Goal: Information Seeking & Learning: Learn about a topic

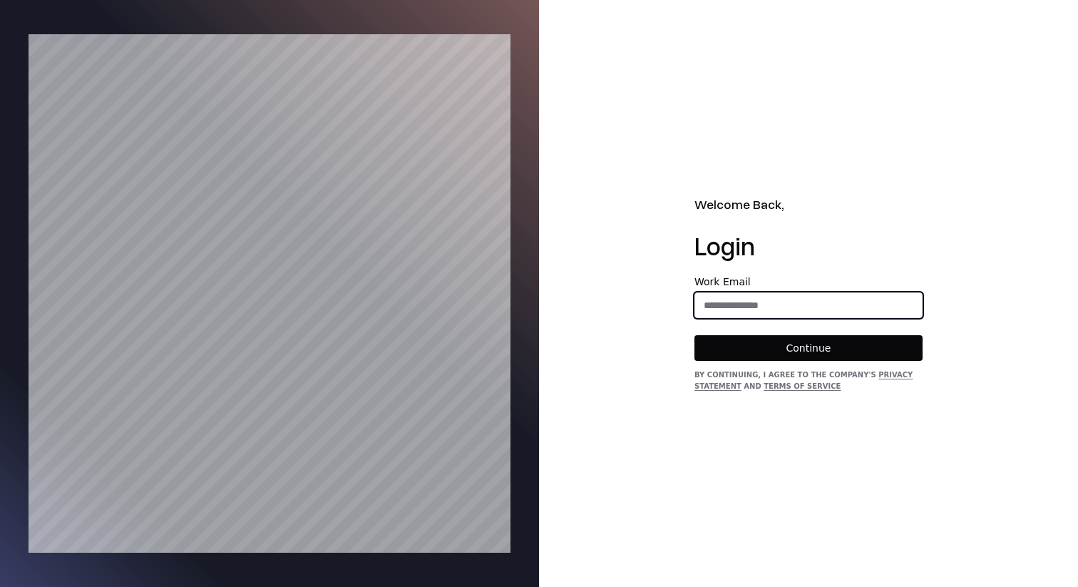
click at [718, 301] on input "email" at bounding box center [808, 305] width 227 height 26
type input "**********"
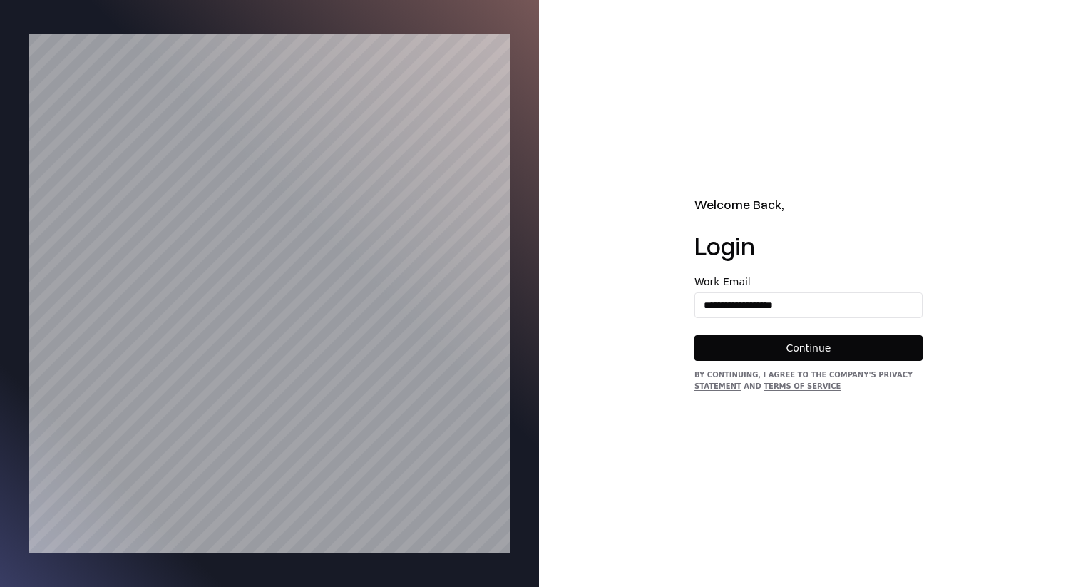
click at [800, 348] on button "Continue" at bounding box center [808, 348] width 228 height 26
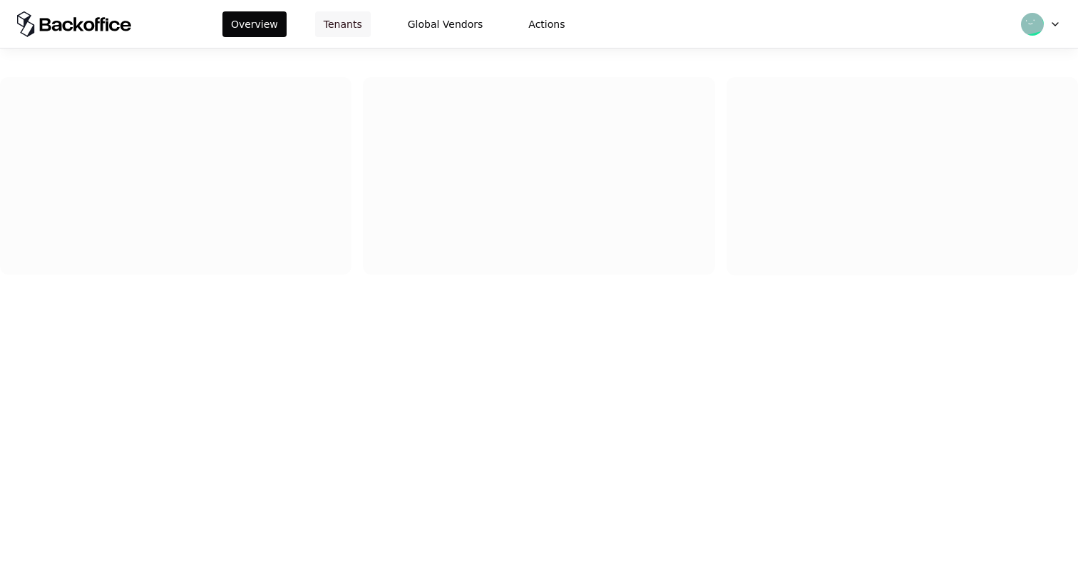
click at [349, 19] on button "Tenants" at bounding box center [343, 24] width 56 height 26
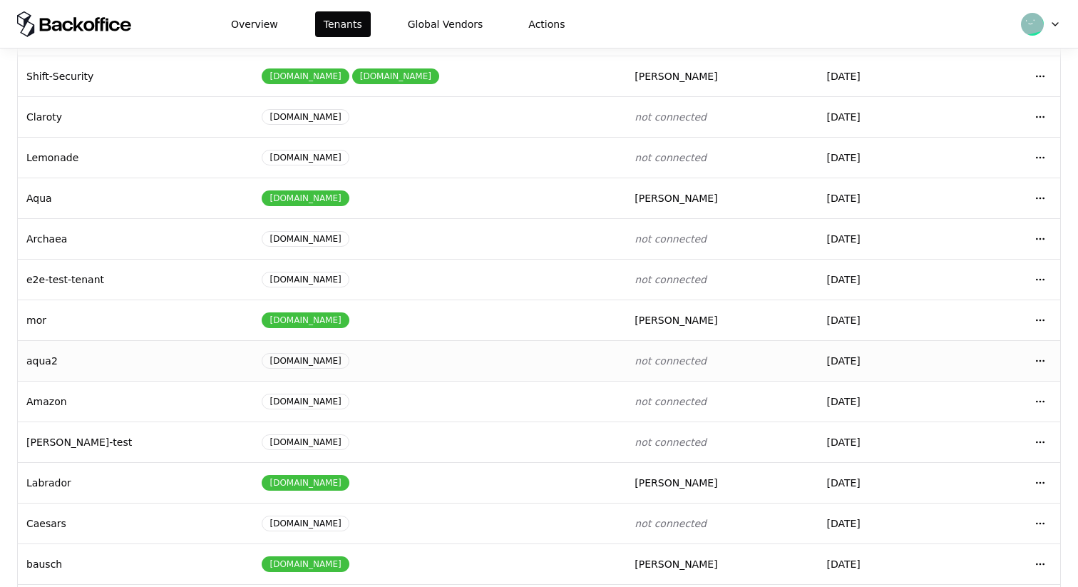
scroll to position [109, 0]
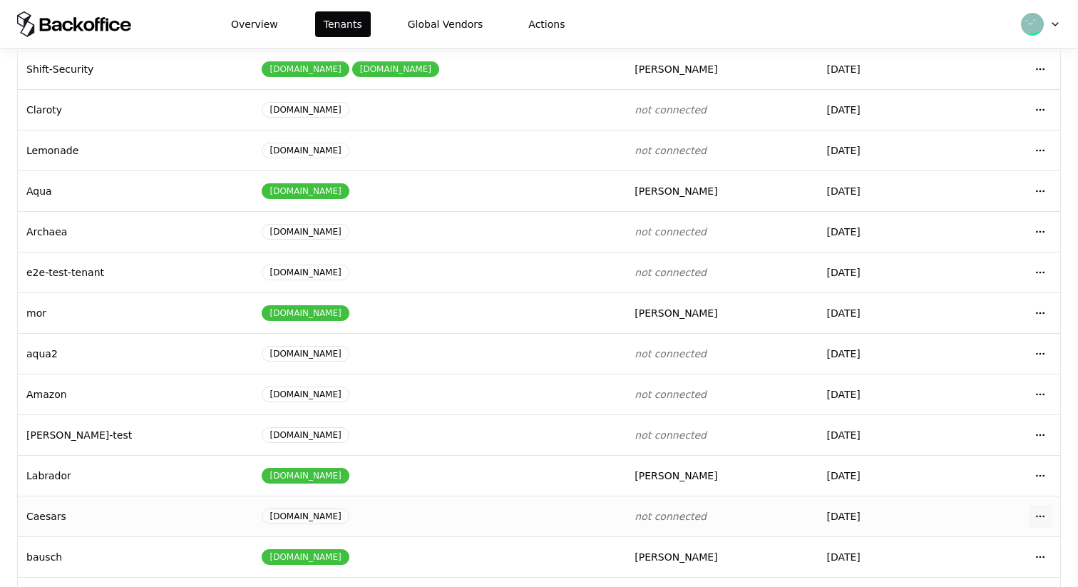
click at [1041, 516] on html "Overview Tenants Global Vendors Actions Tenants Add Tenant Tenant name Domain A…" at bounding box center [539, 293] width 1078 height 587
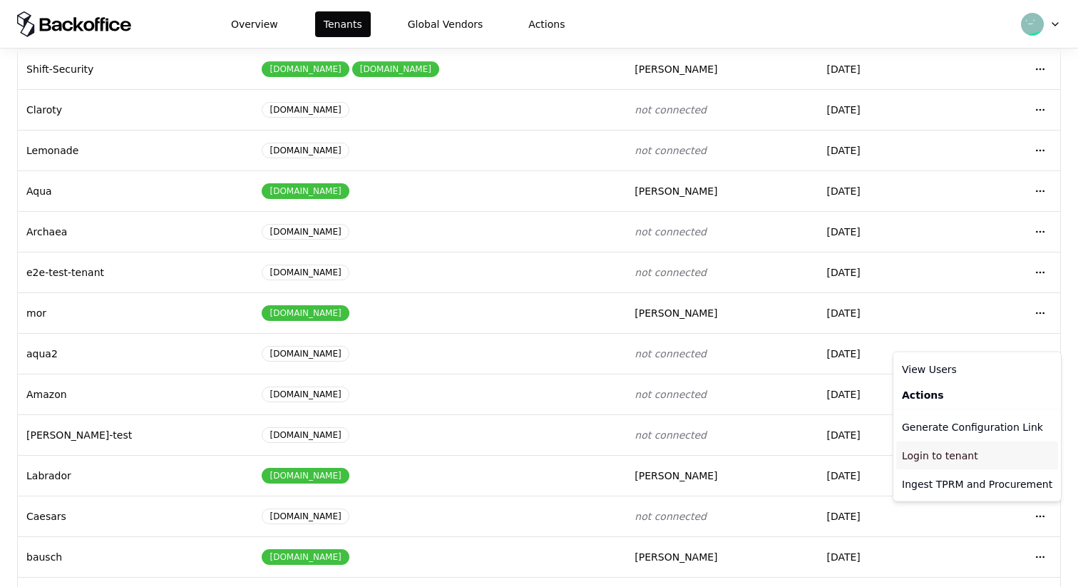
click at [961, 452] on div "Login to tenant" at bounding box center [977, 455] width 162 height 29
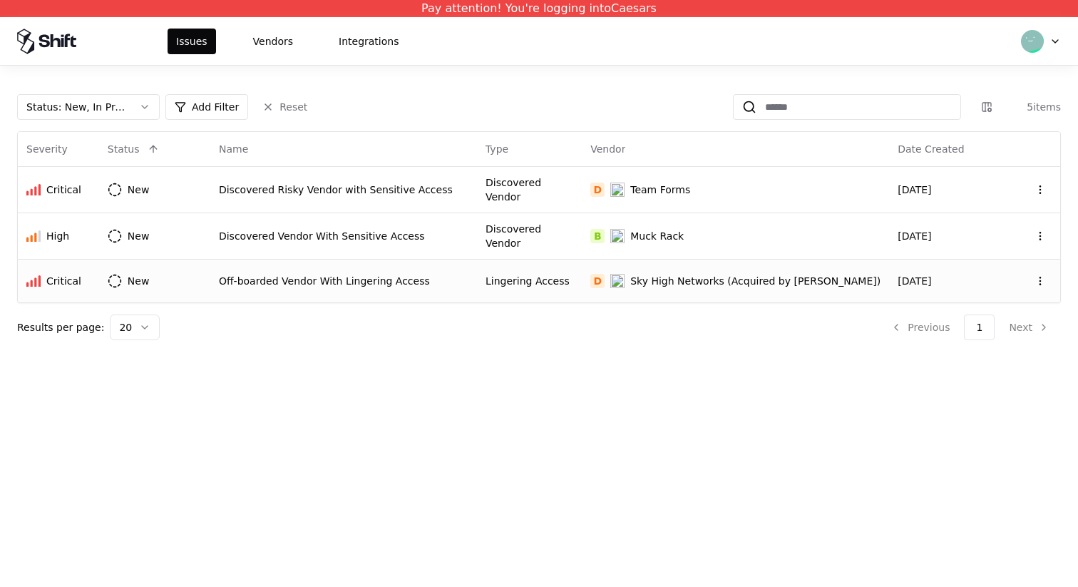
click at [558, 274] on div "Lingering Access" at bounding box center [529, 281] width 88 height 14
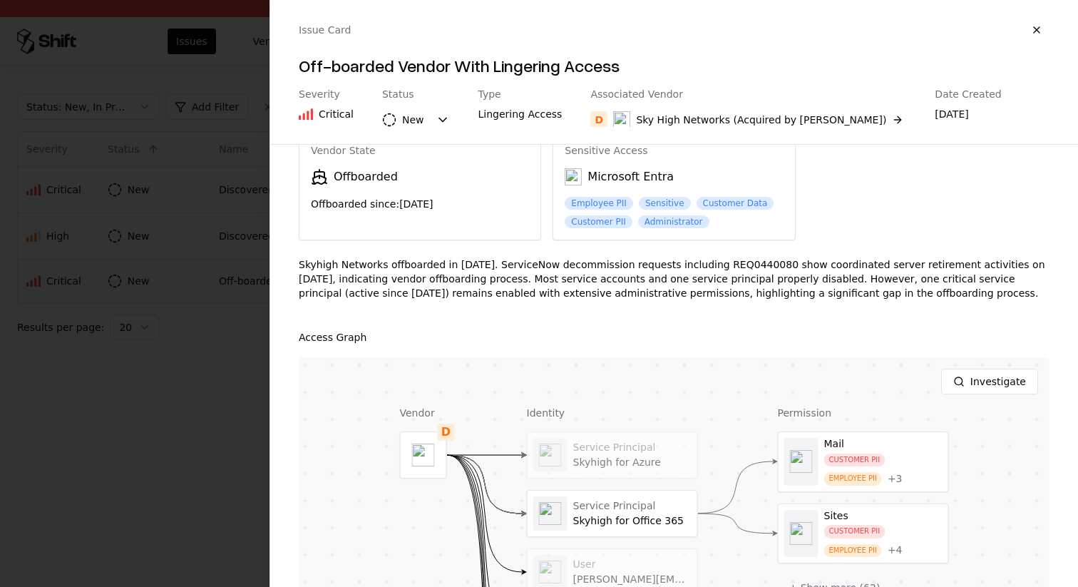
scroll to position [58, 0]
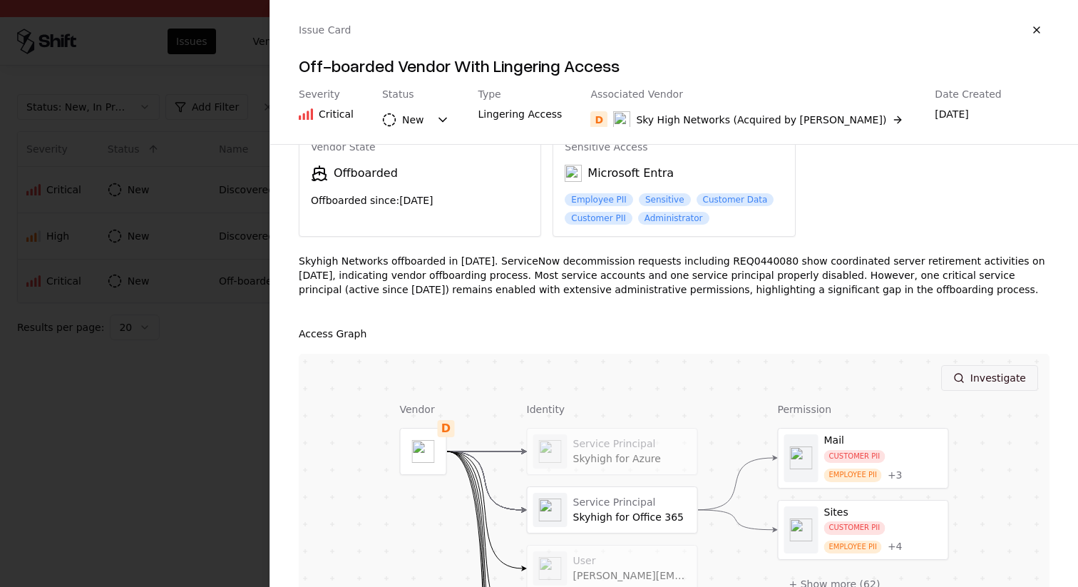
click at [1004, 381] on button "Investigate" at bounding box center [989, 378] width 97 height 26
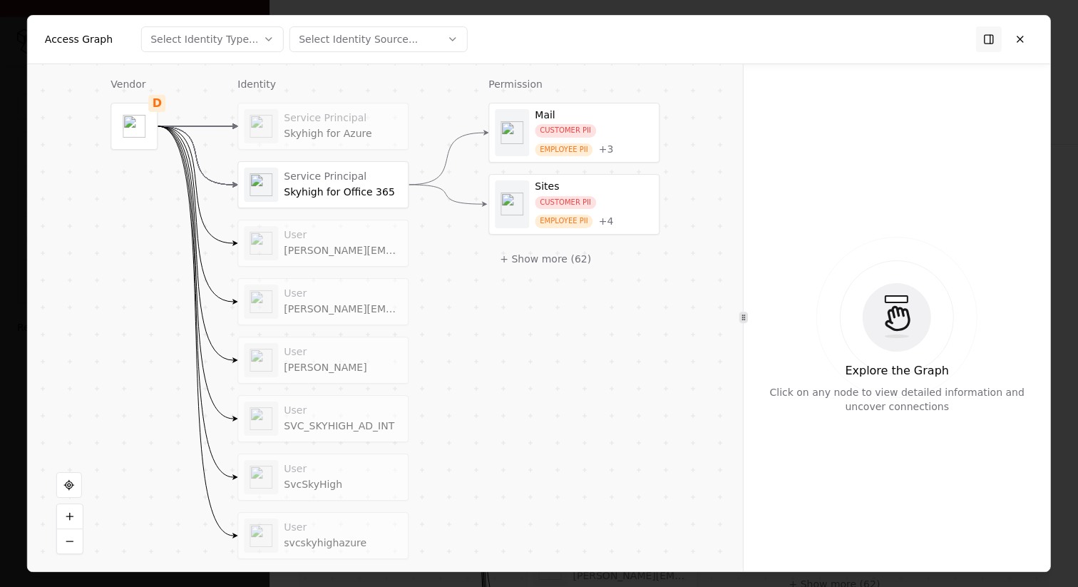
click at [363, 176] on div "Service Principal" at bounding box center [343, 176] width 118 height 13
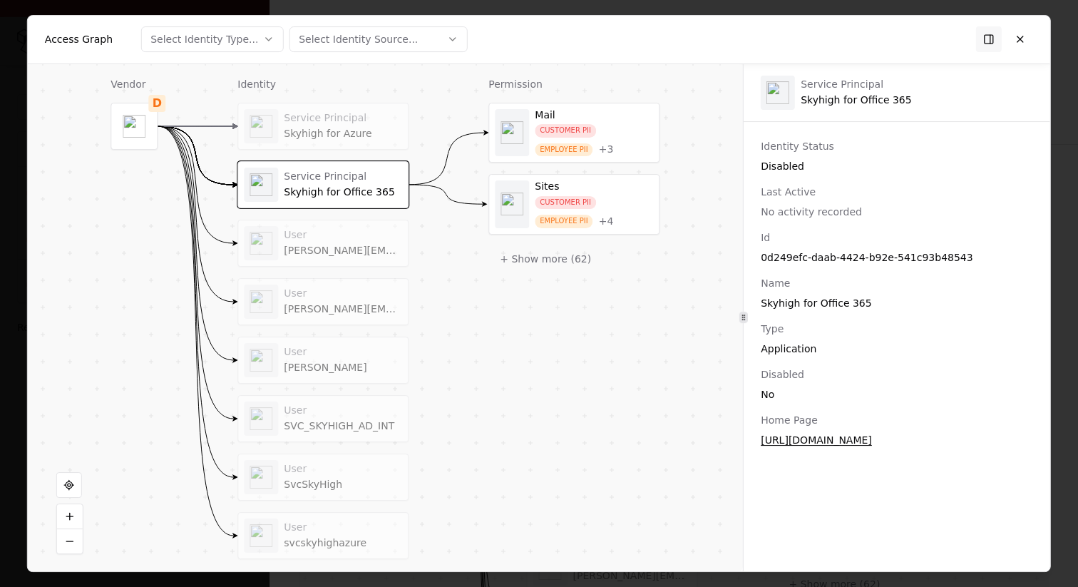
click at [610, 151] on div "+ 3" at bounding box center [606, 149] width 15 height 13
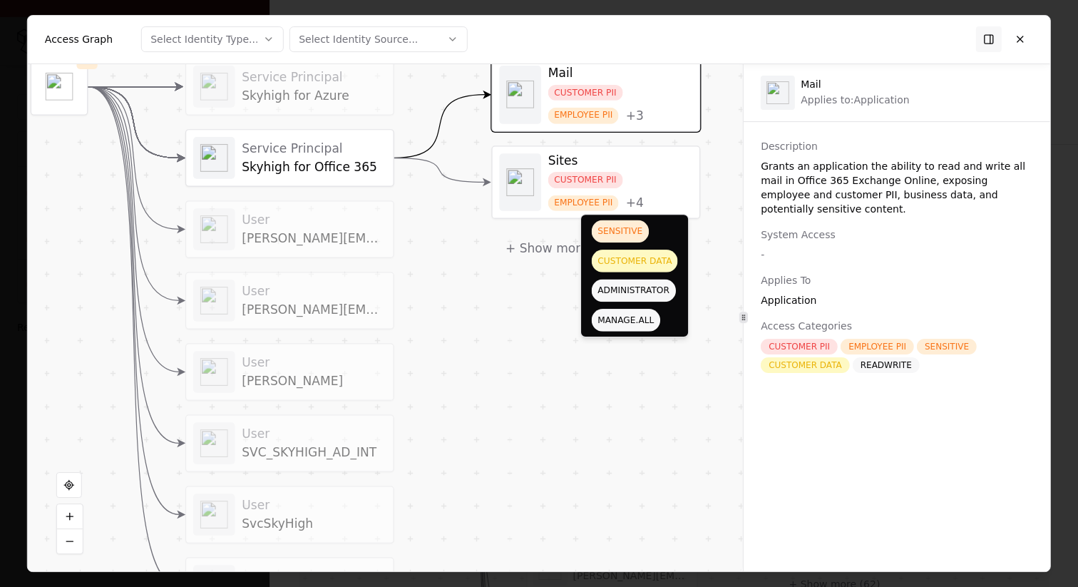
click at [548, 302] on div "Permission Mail CUSTOMER PII EMPLOYEE PII + 3 Sites CUSTOMER PII EMPLOYEE PII +…" at bounding box center [595, 320] width 209 height 588
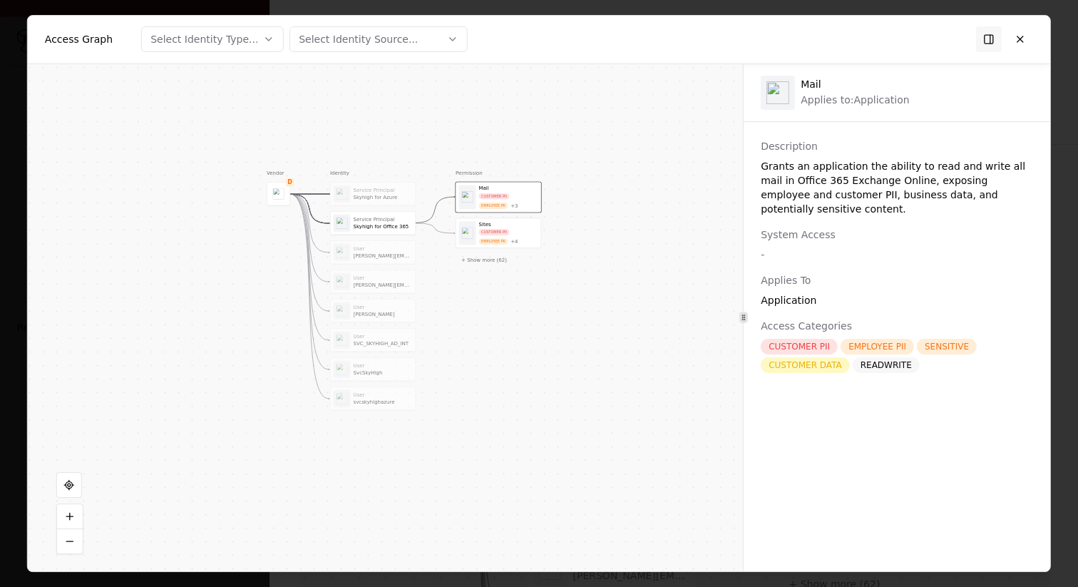
click at [257, 42] on button "Select Identity Type..." at bounding box center [212, 39] width 143 height 26
click at [360, 37] on div at bounding box center [539, 293] width 1078 height 587
click at [360, 37] on div "Select Identity Source..." at bounding box center [358, 39] width 119 height 14
click at [498, 116] on div at bounding box center [539, 293] width 1078 height 587
click at [982, 38] on button at bounding box center [989, 39] width 26 height 26
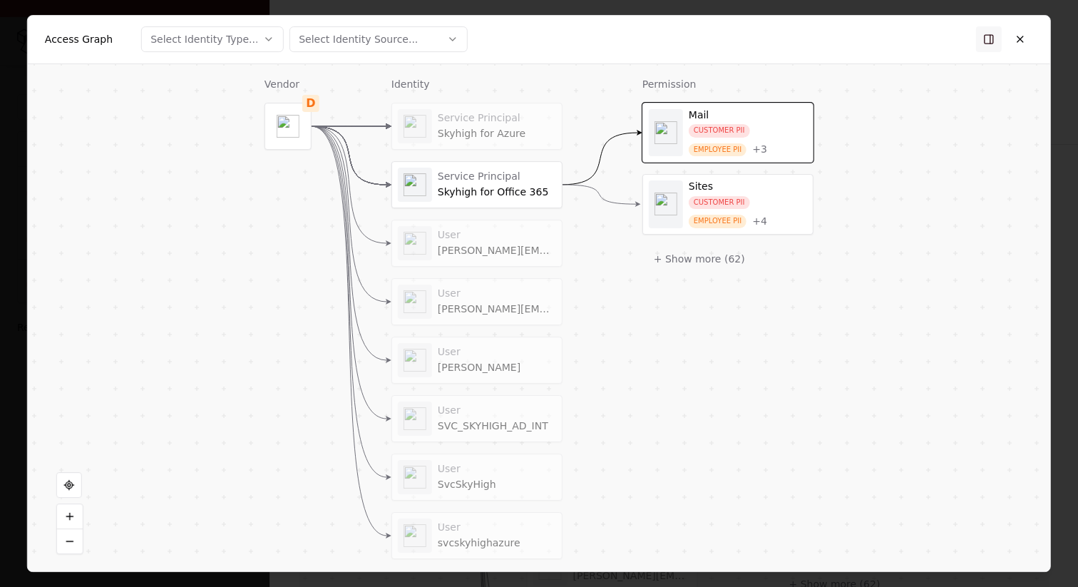
click at [988, 36] on button at bounding box center [989, 39] width 26 height 26
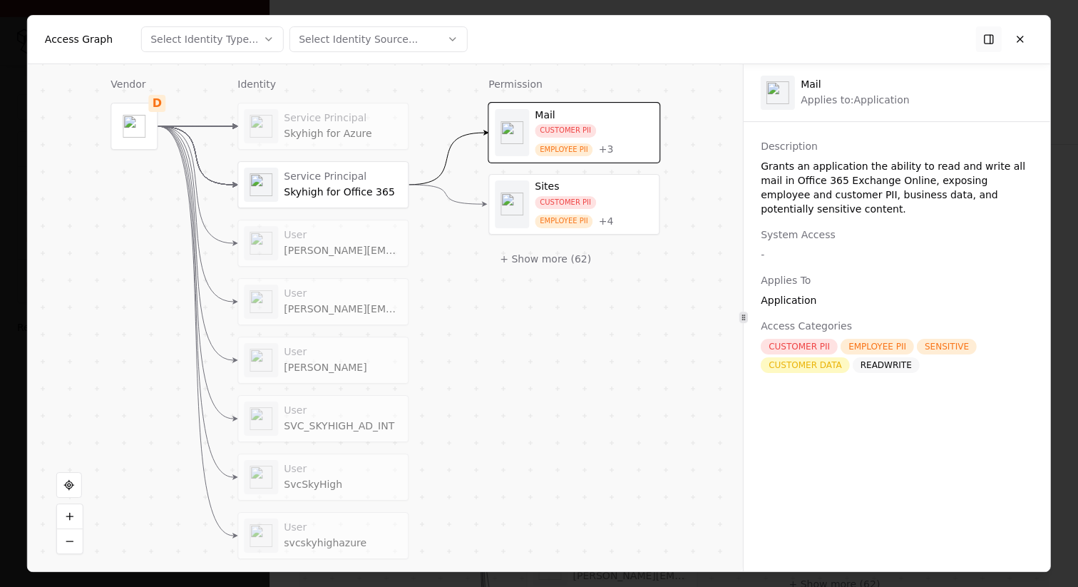
click at [991, 38] on button at bounding box center [989, 39] width 26 height 26
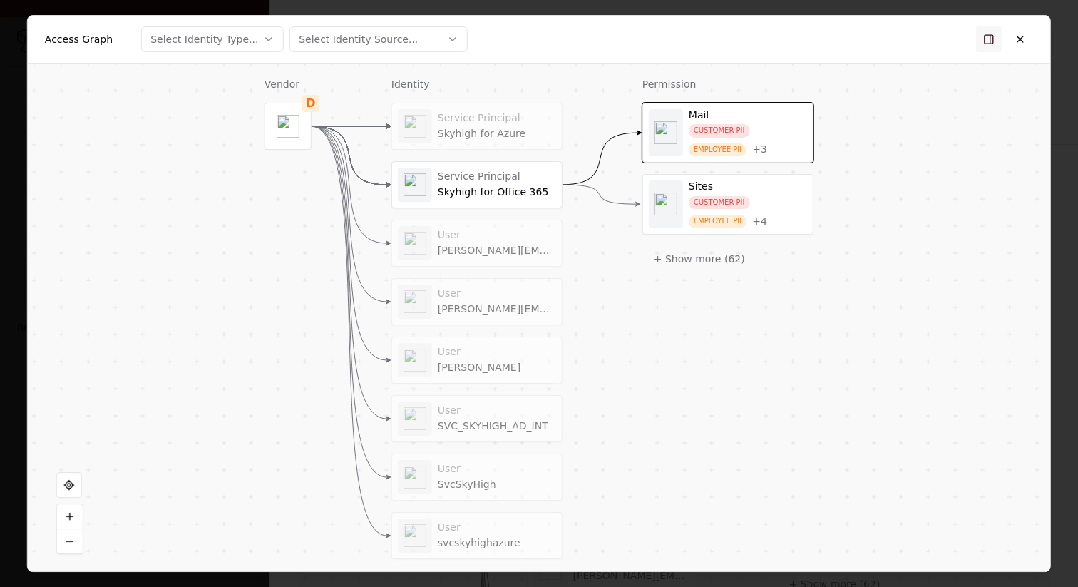
click at [991, 38] on button at bounding box center [989, 39] width 26 height 26
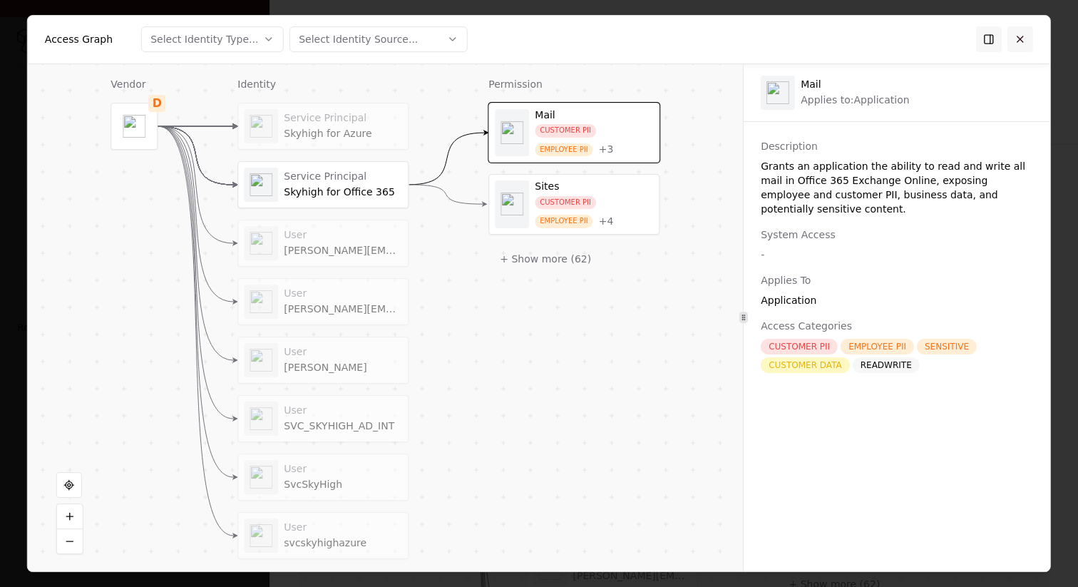
click at [1019, 36] on button at bounding box center [1020, 39] width 26 height 26
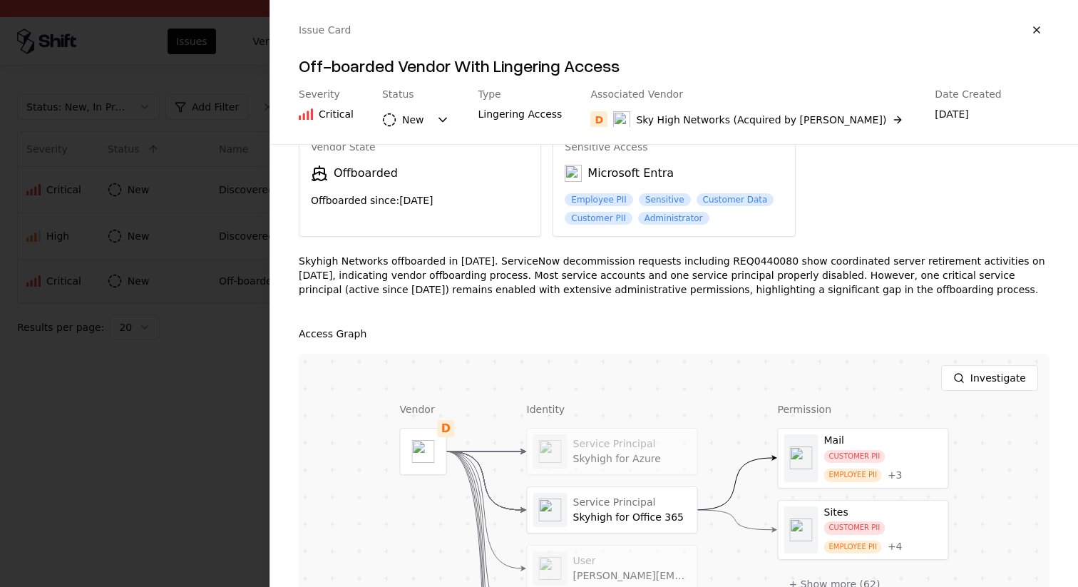
click at [205, 135] on div at bounding box center [539, 293] width 1078 height 587
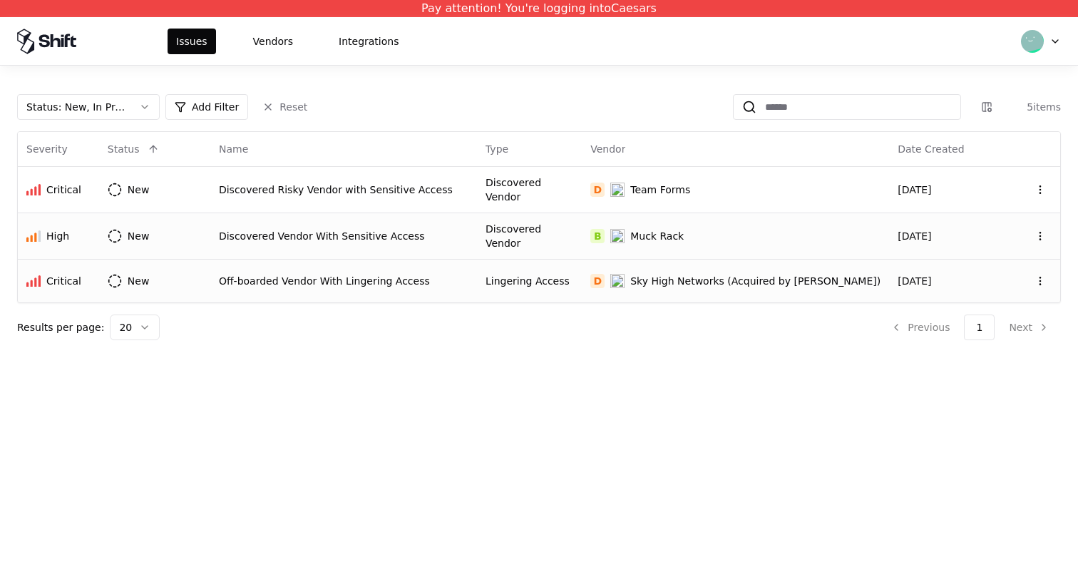
click at [543, 229] on div "Discovered Vendor" at bounding box center [529, 236] width 88 height 29
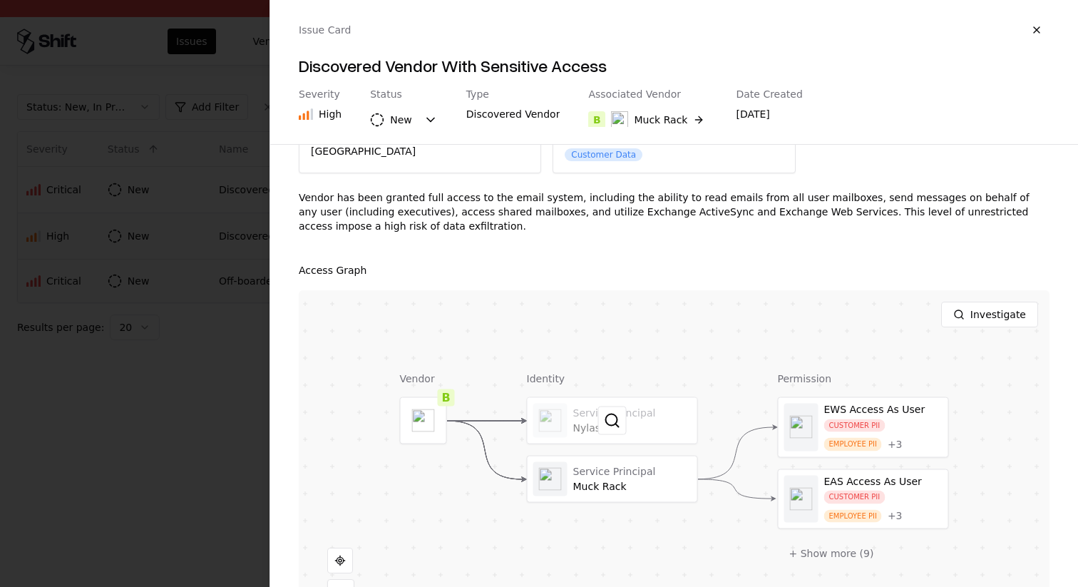
scroll to position [199, 0]
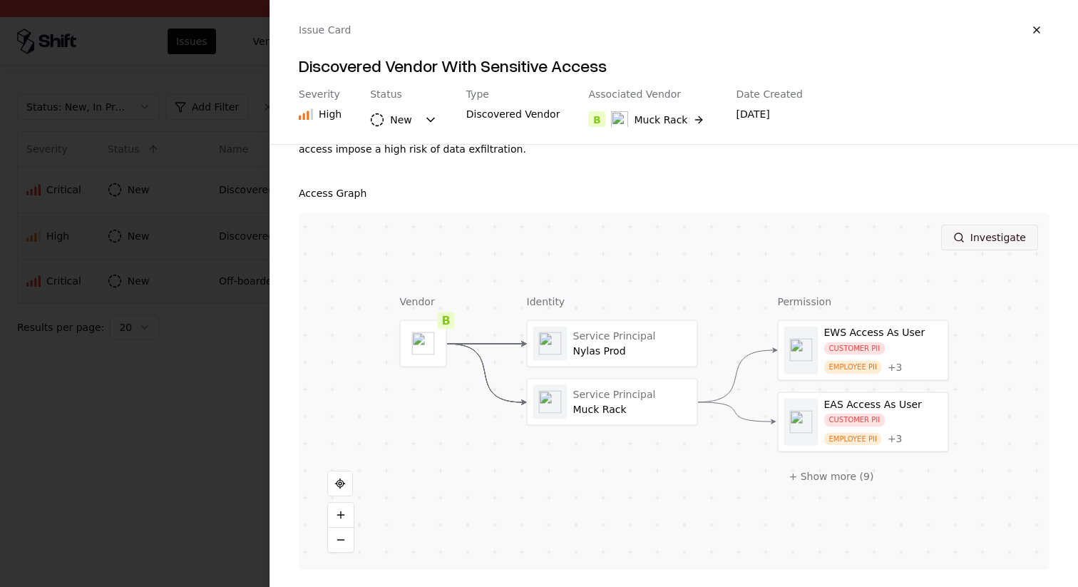
click at [990, 232] on button "Investigate" at bounding box center [989, 237] width 97 height 26
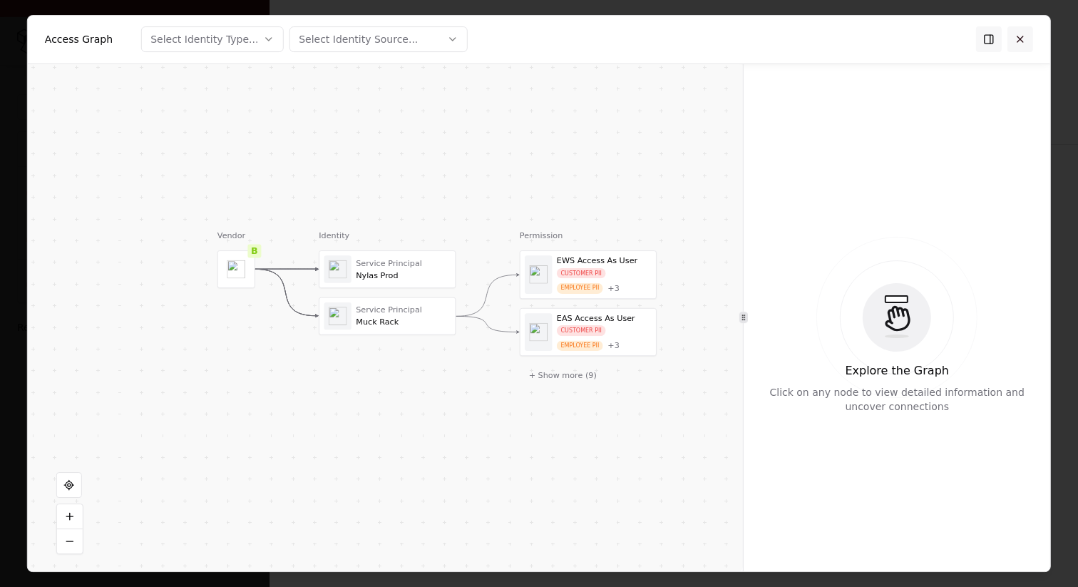
click at [1023, 38] on button at bounding box center [1020, 39] width 26 height 26
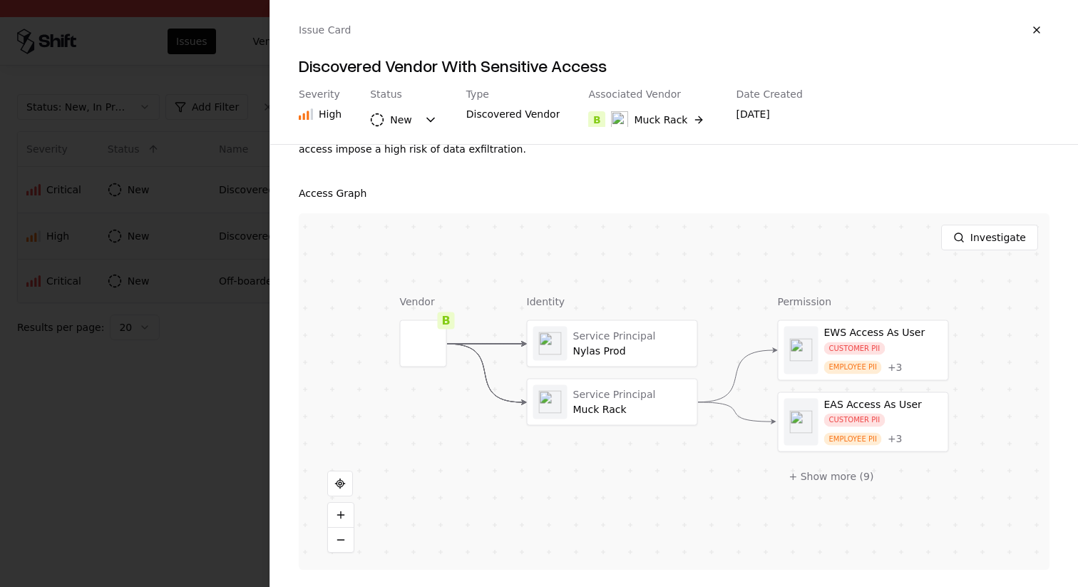
click at [207, 284] on div at bounding box center [539, 293] width 1078 height 587
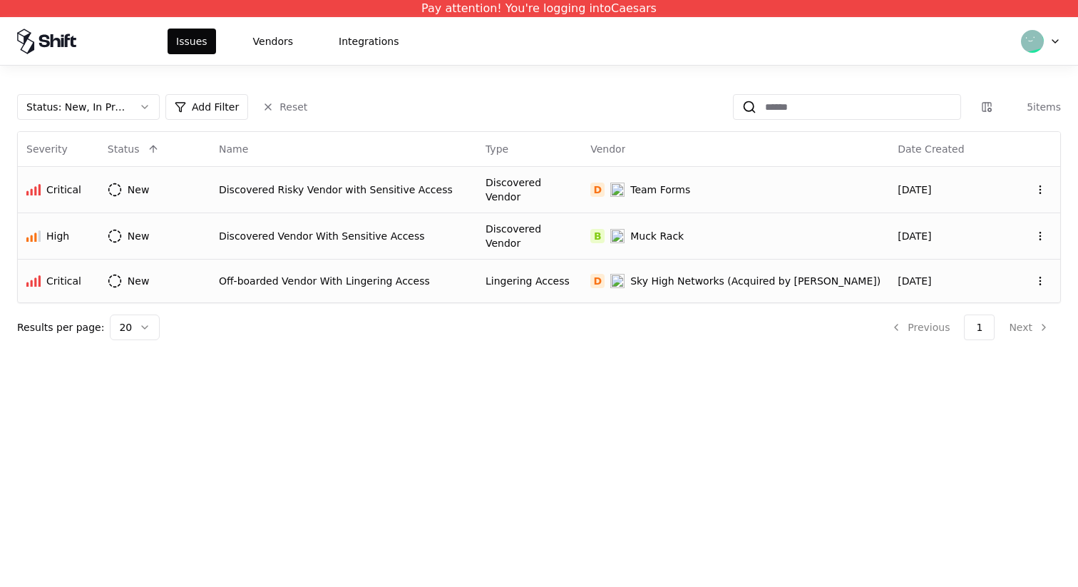
click at [573, 193] on div "Discovered Vendor" at bounding box center [529, 189] width 88 height 29
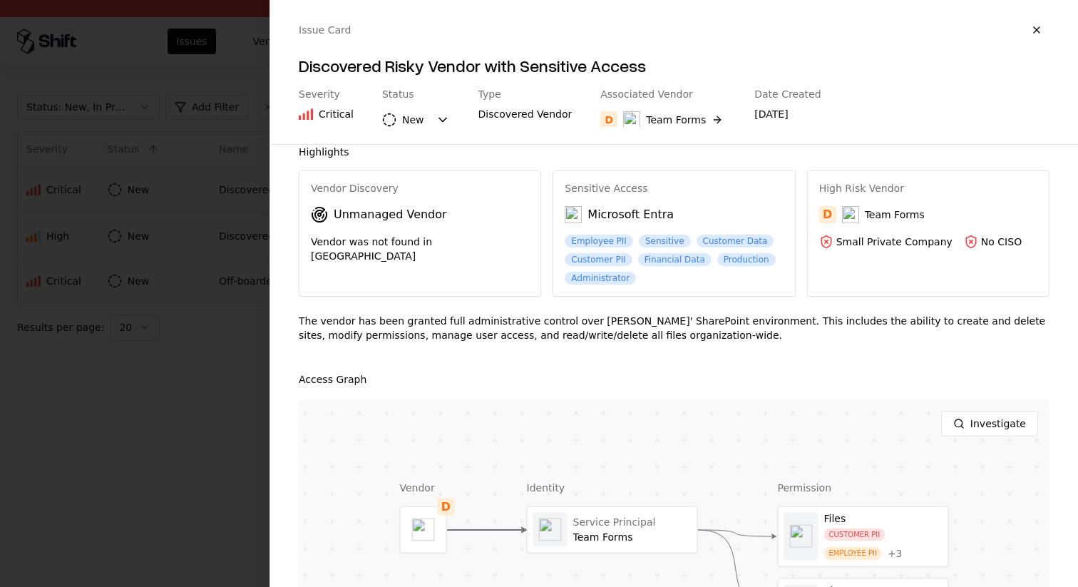
scroll to position [0, 0]
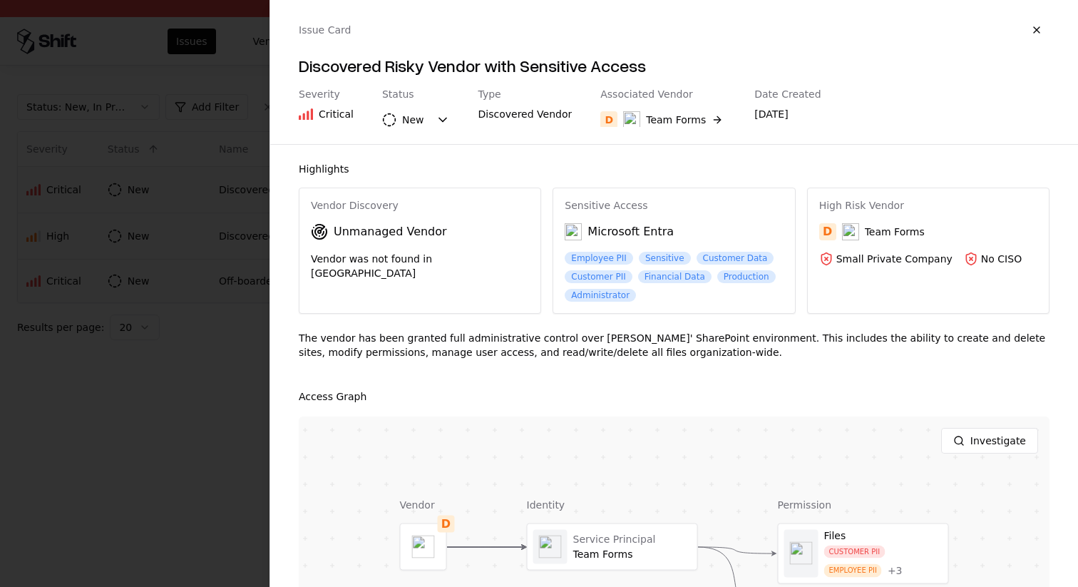
click at [134, 253] on div at bounding box center [539, 293] width 1078 height 587
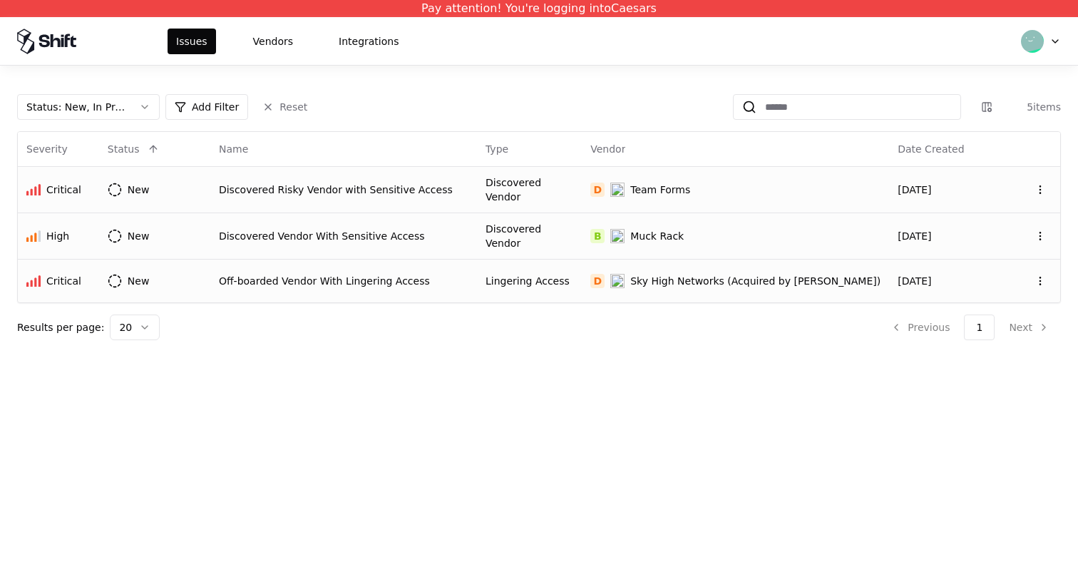
click at [1055, 36] on html "Pay attention! You're logging into Caesars Issues Vendors Integrations Status :…" at bounding box center [539, 293] width 1078 height 587
click at [990, 108] on div "Log out" at bounding box center [980, 111] width 153 height 29
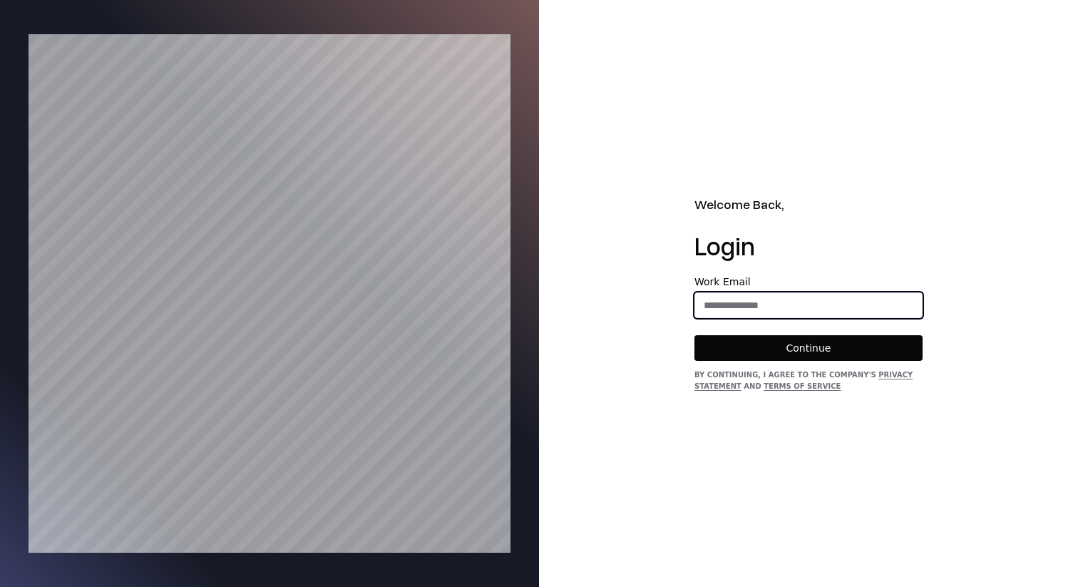
click at [709, 309] on input "email" at bounding box center [808, 305] width 227 height 26
type input "**********"
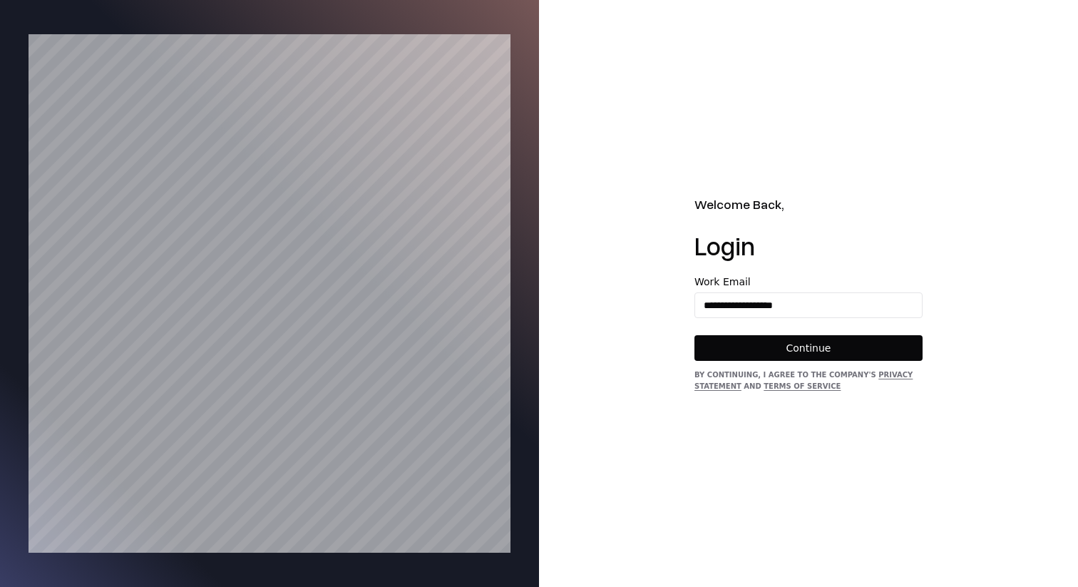
click at [798, 348] on button "Continue" at bounding box center [808, 348] width 228 height 26
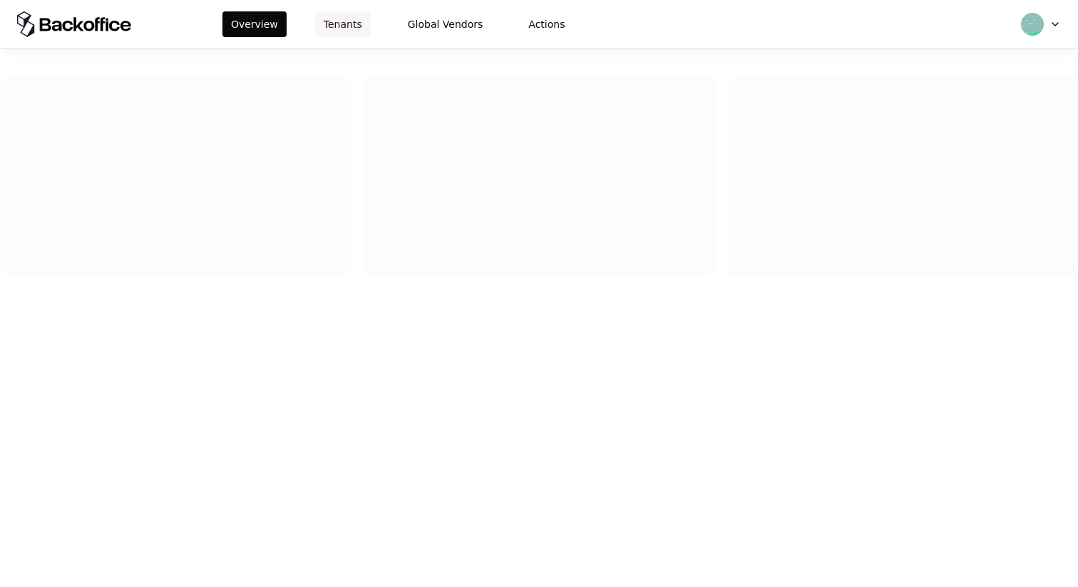
click at [353, 25] on button "Tenants" at bounding box center [343, 24] width 56 height 26
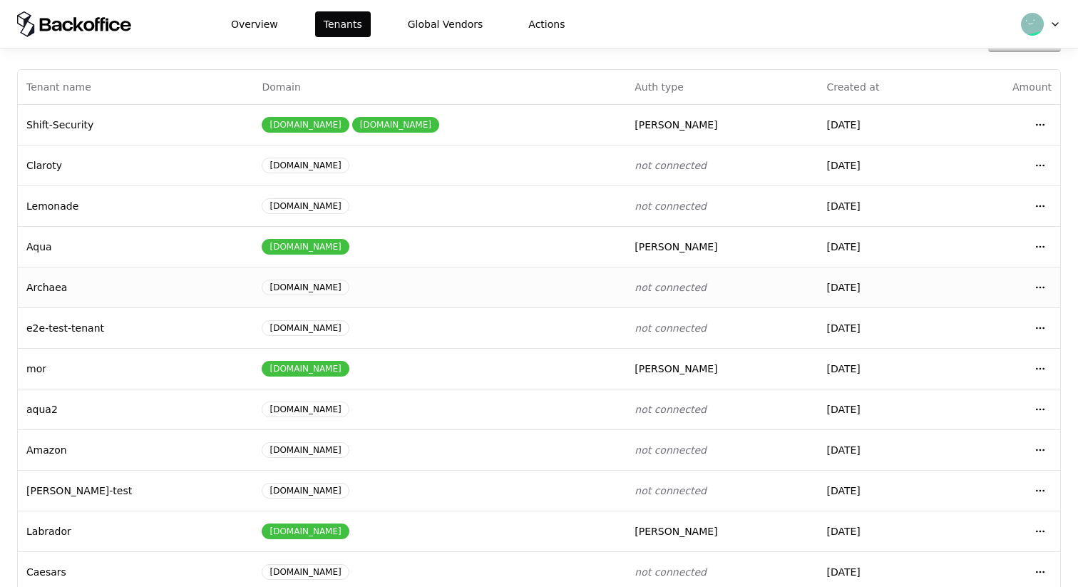
scroll to position [54, 0]
click at [1038, 244] on html "Overview Tenants Global Vendors Actions Tenants Add Tenant Tenant name Domain A…" at bounding box center [539, 293] width 1078 height 587
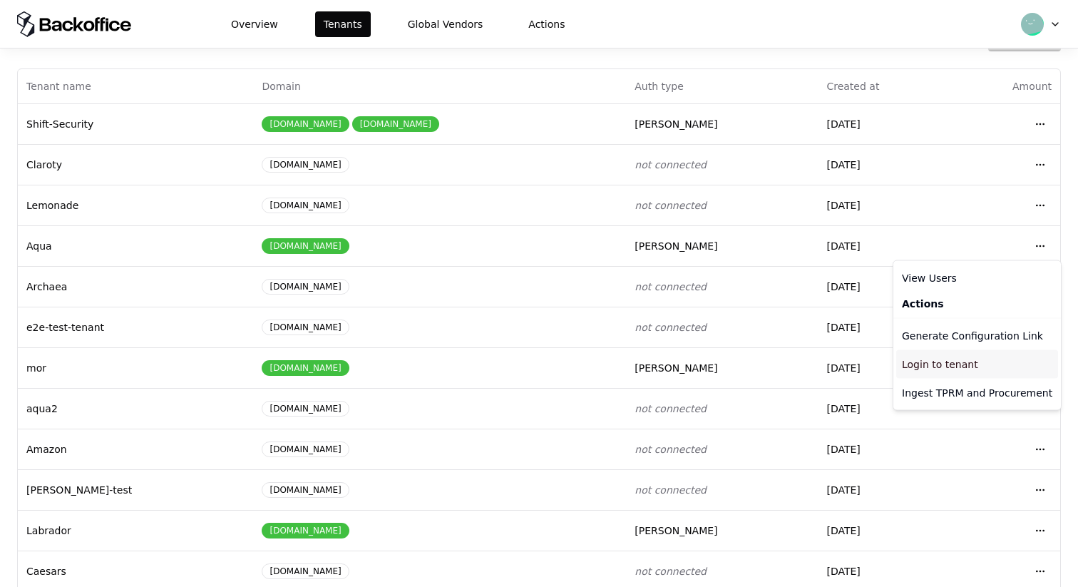
click at [946, 360] on div "Login to tenant" at bounding box center [977, 364] width 162 height 29
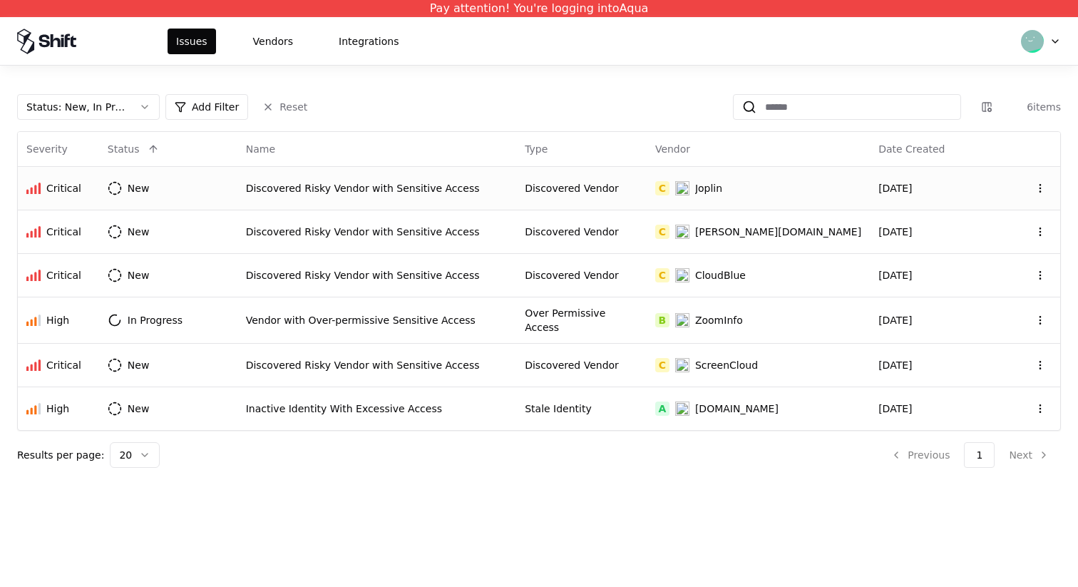
click at [487, 185] on div "Discovered Risky Vendor with Sensitive Access" at bounding box center [377, 188] width 262 height 14
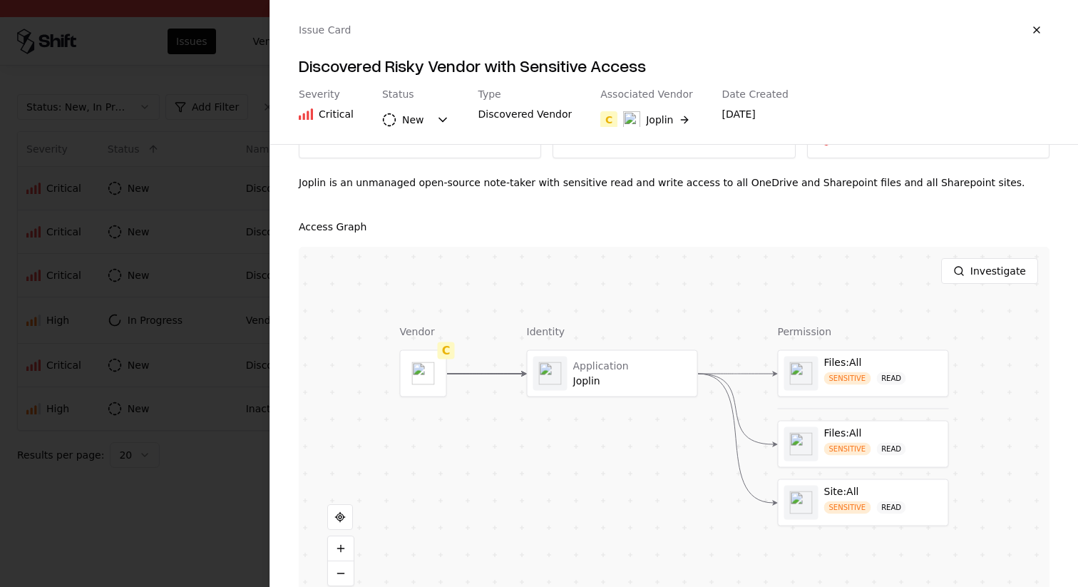
scroll to position [178, 0]
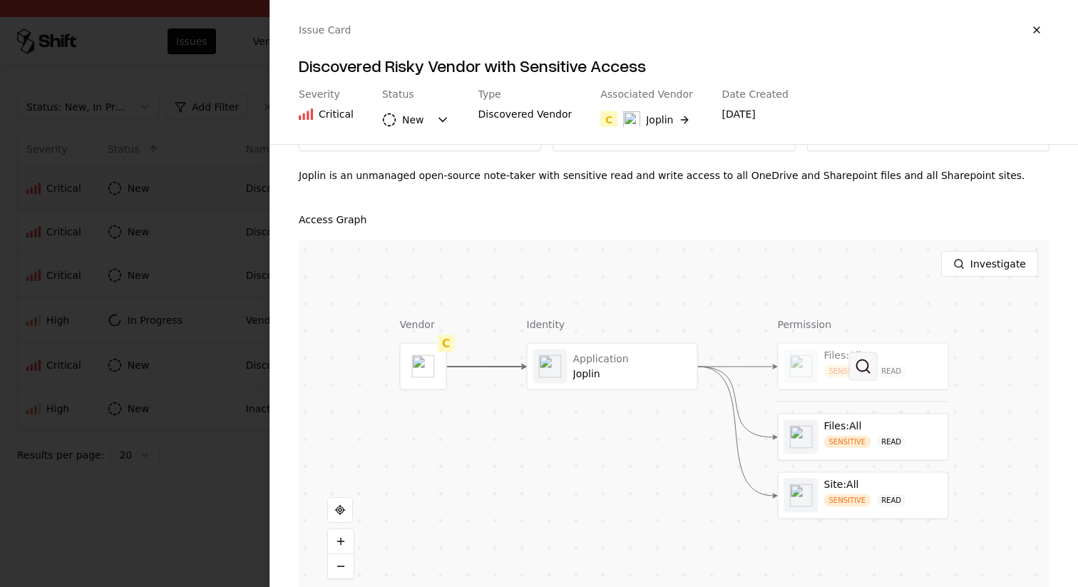
click at [865, 352] on button at bounding box center [863, 366] width 29 height 29
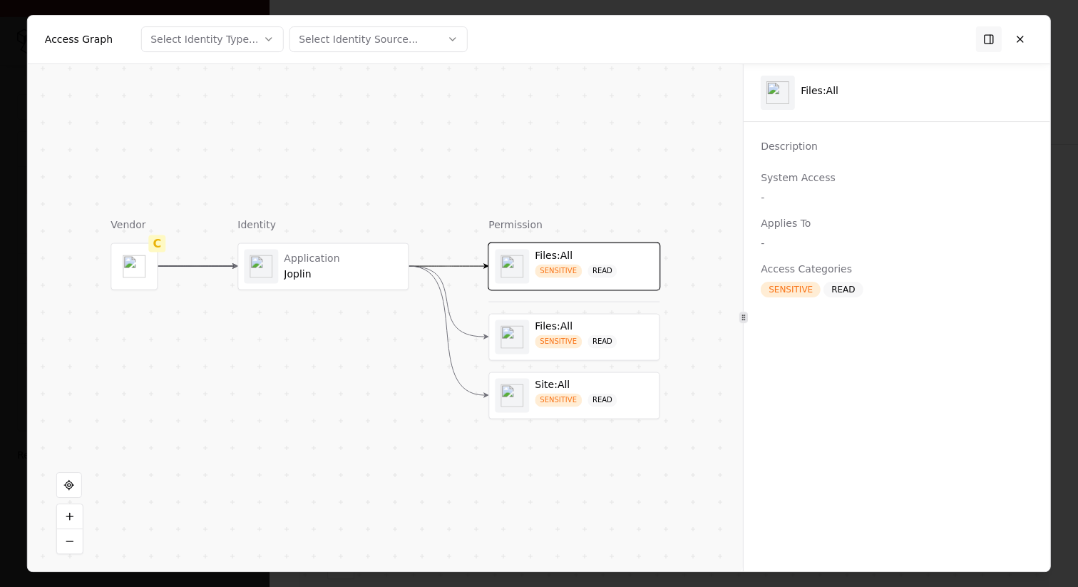
click at [572, 328] on div "Files:All" at bounding box center [593, 325] width 118 height 13
click at [582, 389] on div "Site:All" at bounding box center [593, 384] width 118 height 13
click at [319, 259] on div "Application" at bounding box center [343, 258] width 118 height 13
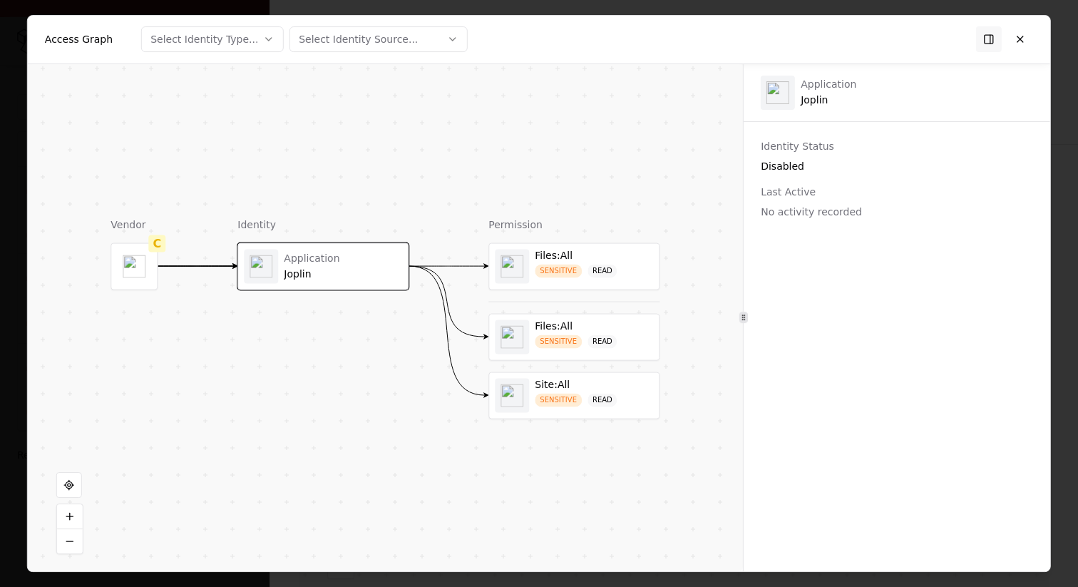
click at [227, 177] on div "Vendor C Identity Application Joplin Permission Files:All SENSITIVE READ Files:…" at bounding box center [385, 317] width 715 height 507
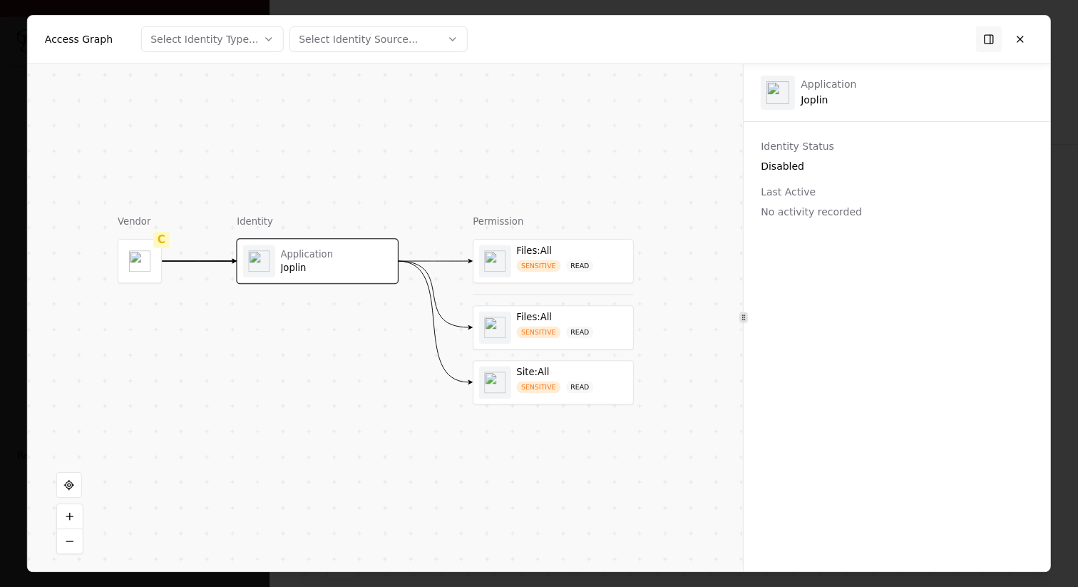
click at [244, 36] on div "Select Identity Type..." at bounding box center [204, 39] width 108 height 14
click at [247, 36] on div at bounding box center [539, 293] width 1078 height 587
click at [361, 38] on div "Select Identity Source..." at bounding box center [358, 39] width 119 height 14
drag, startPoint x: 361, startPoint y: 39, endPoint x: 334, endPoint y: 38, distance: 27.8
click at [361, 39] on div at bounding box center [539, 293] width 1078 height 587
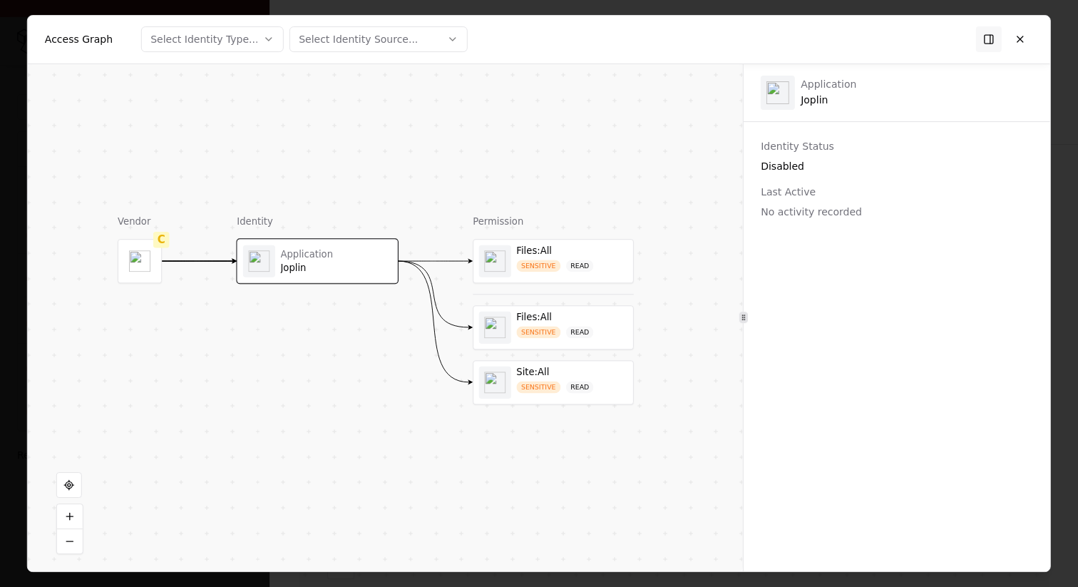
click at [236, 33] on div "Select Identity Type..." at bounding box center [204, 39] width 108 height 14
click at [237, 33] on div at bounding box center [539, 293] width 1078 height 587
click at [322, 103] on div "Vendor C Identity Application Joplin Permission Files:All SENSITIVE READ Files:…" at bounding box center [385, 317] width 715 height 507
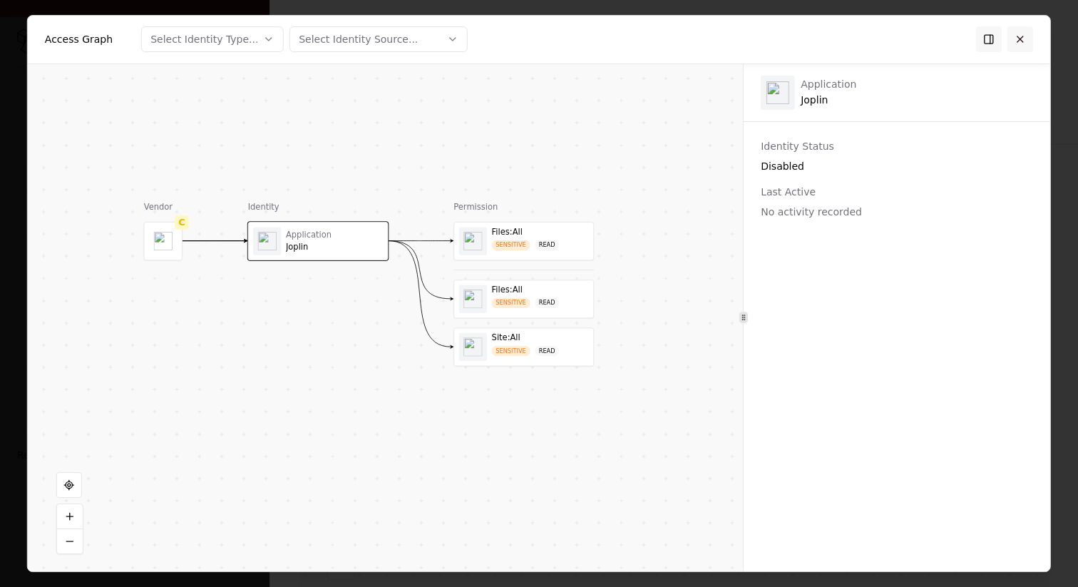
click at [1023, 31] on button at bounding box center [1020, 39] width 26 height 26
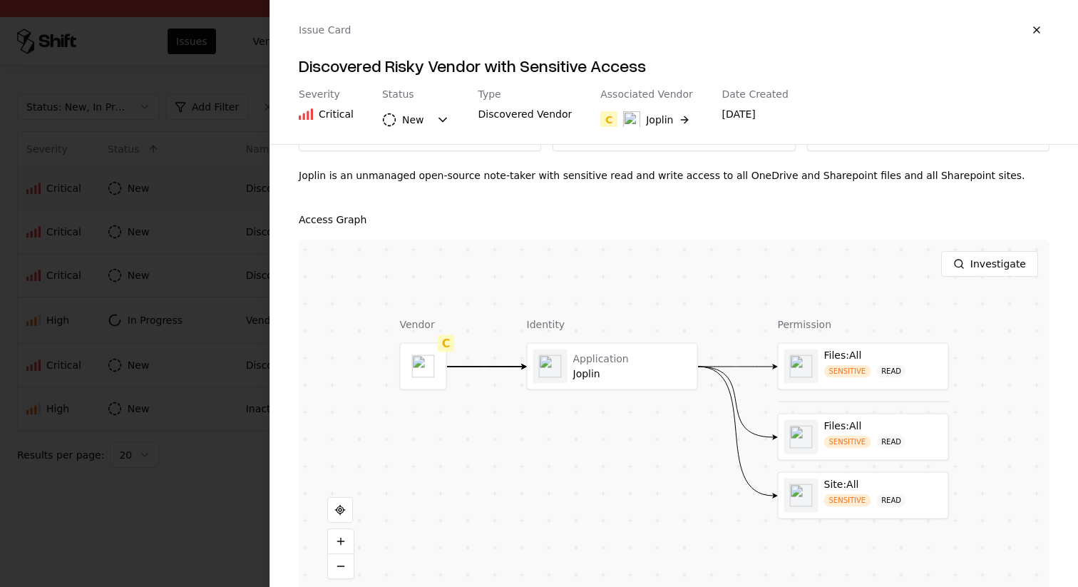
click at [89, 178] on div at bounding box center [539, 293] width 1078 height 587
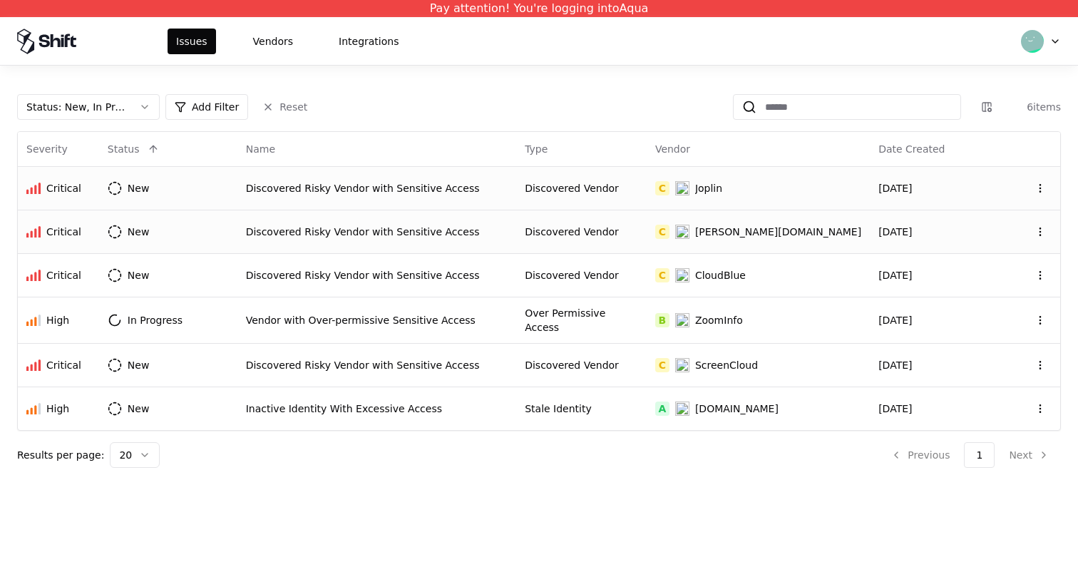
click at [669, 232] on div "C" at bounding box center [662, 231] width 14 height 14
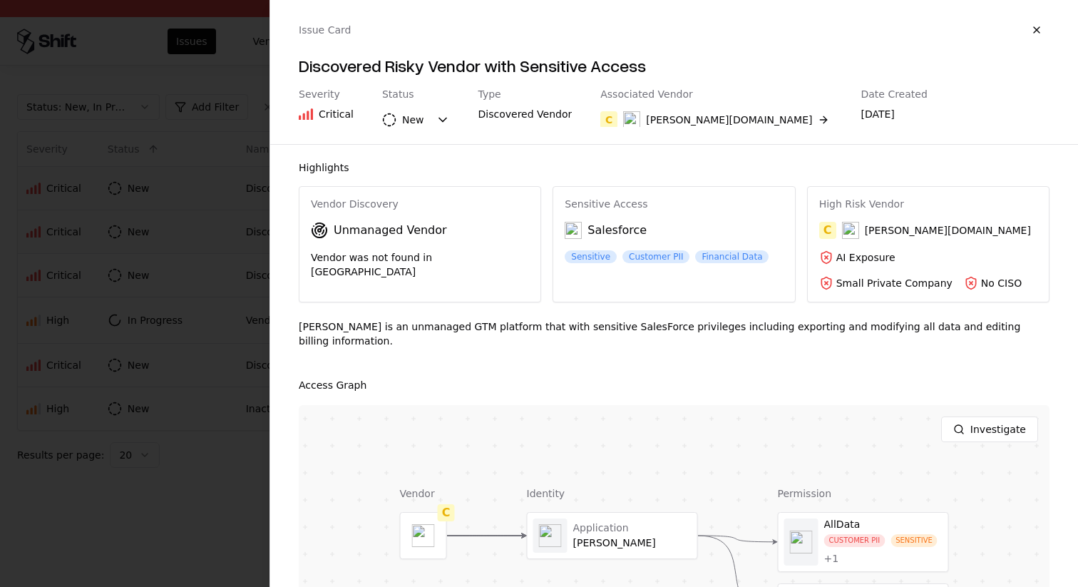
scroll to position [179, 0]
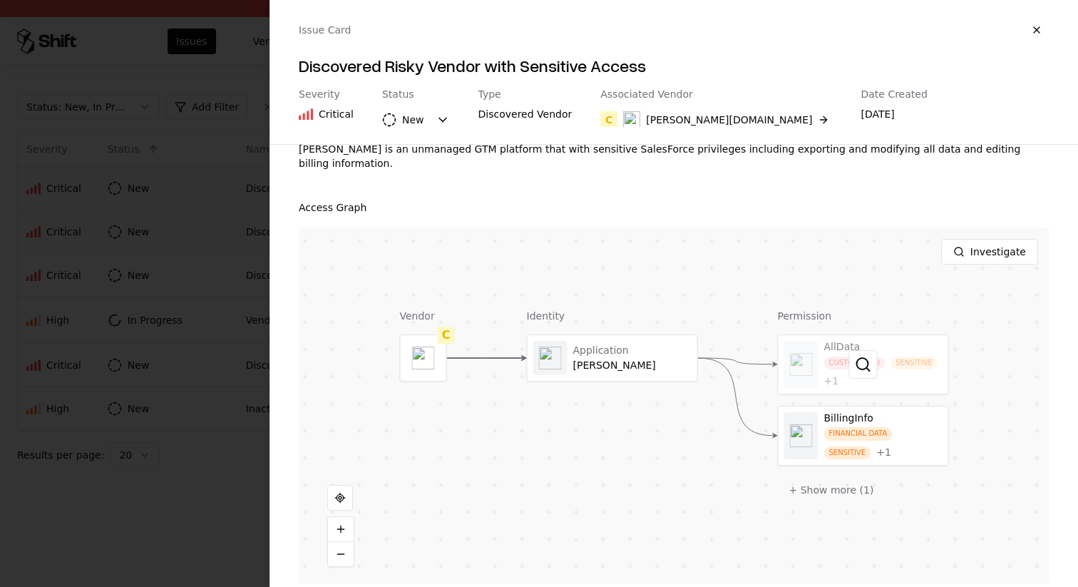
click at [834, 367] on div at bounding box center [863, 364] width 170 height 58
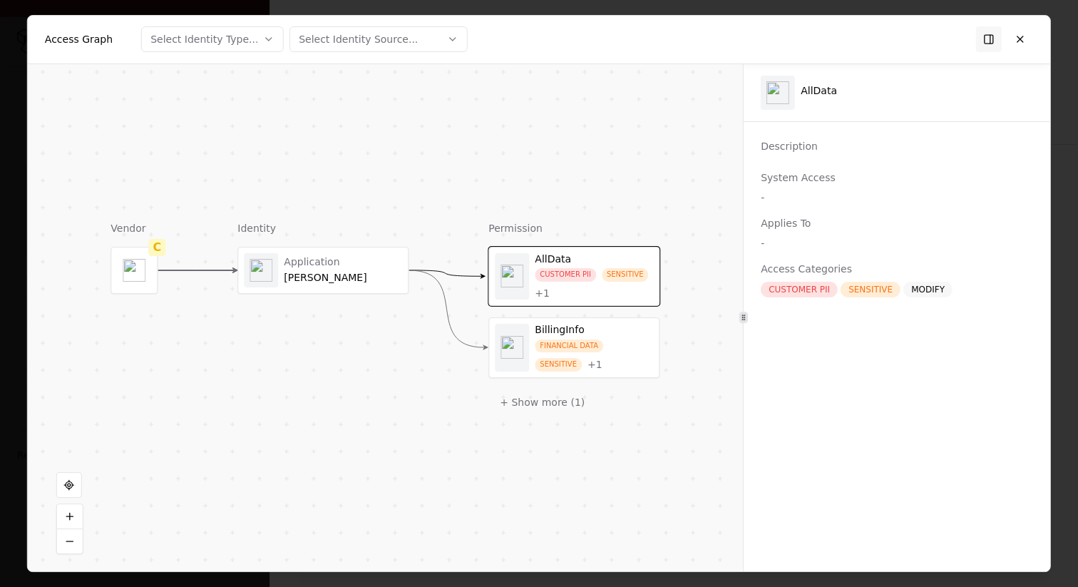
click at [623, 330] on div "BillingInfo" at bounding box center [593, 330] width 118 height 13
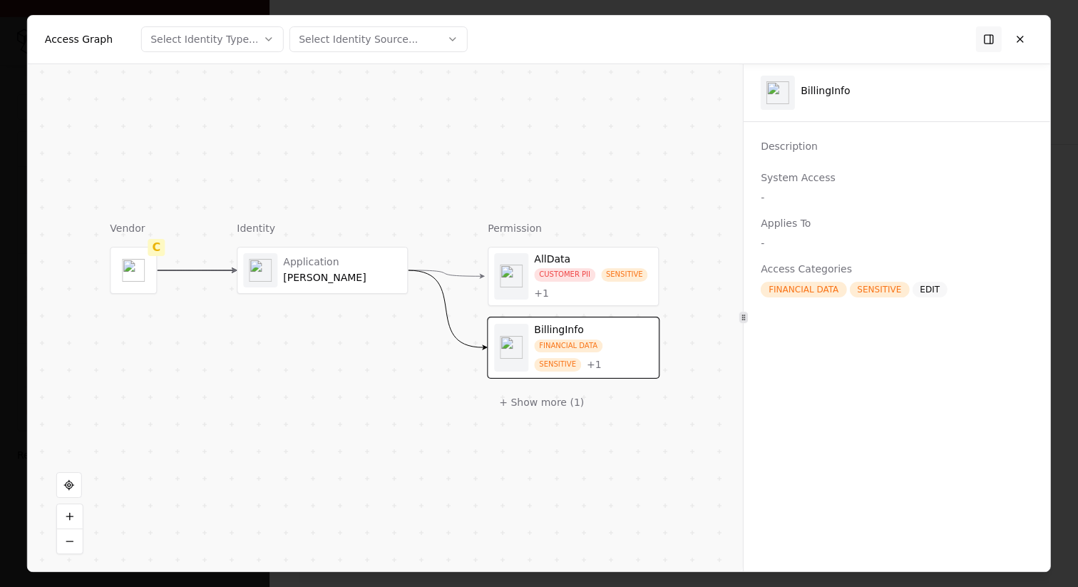
click at [582, 263] on div "AllData" at bounding box center [593, 259] width 118 height 13
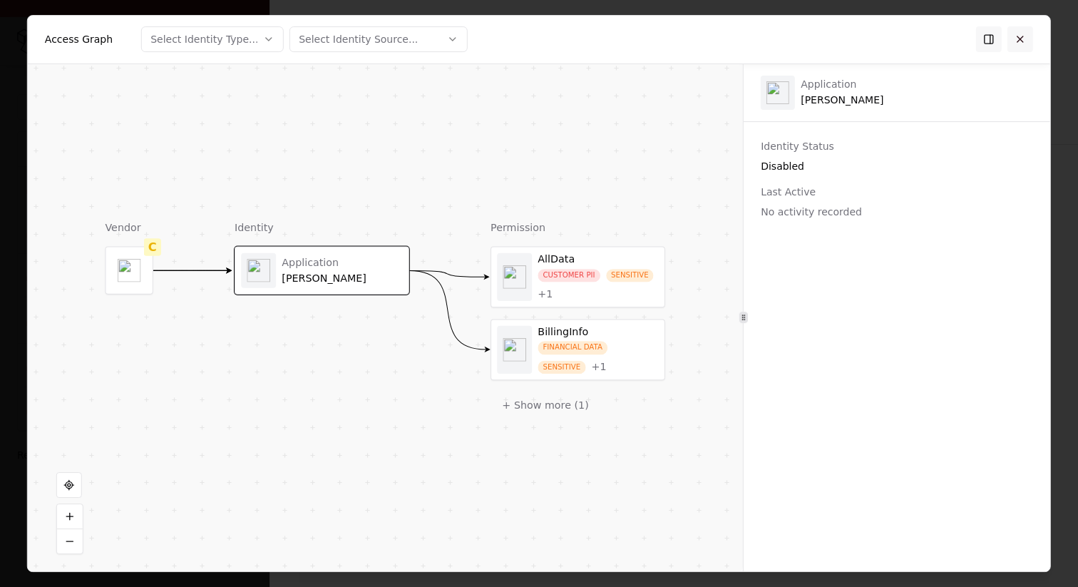
click at [1021, 35] on button at bounding box center [1020, 39] width 26 height 26
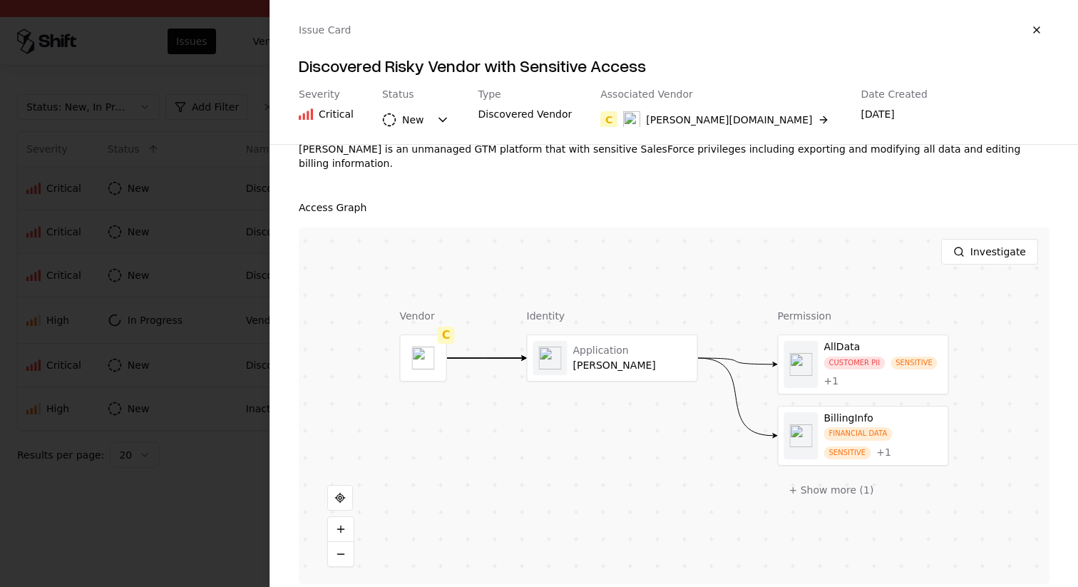
click at [239, 187] on div at bounding box center [539, 293] width 1078 height 587
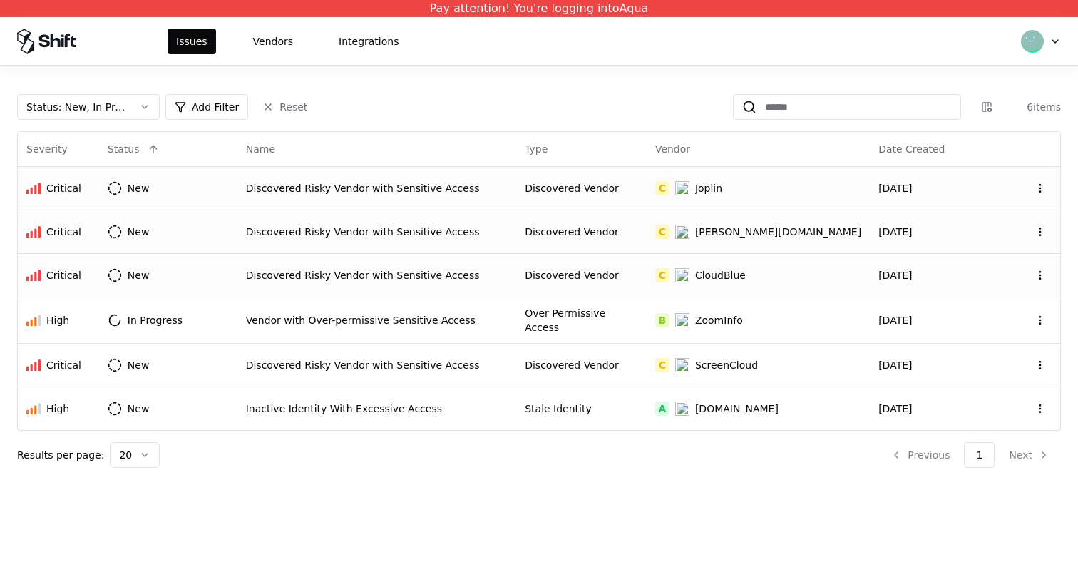
click at [638, 269] on div "Discovered Vendor" at bounding box center [581, 275] width 113 height 14
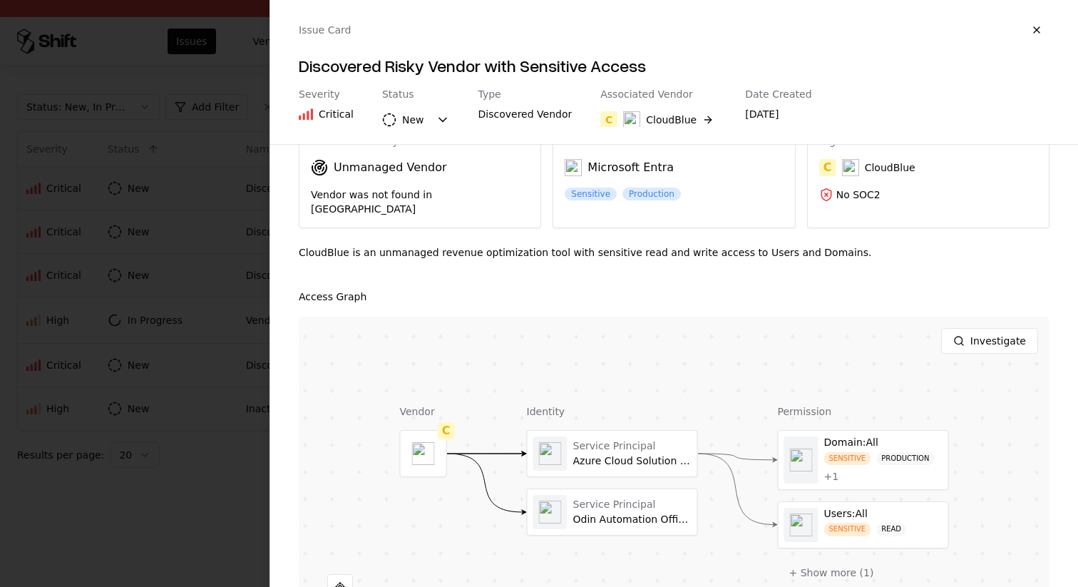
scroll to position [85, 0]
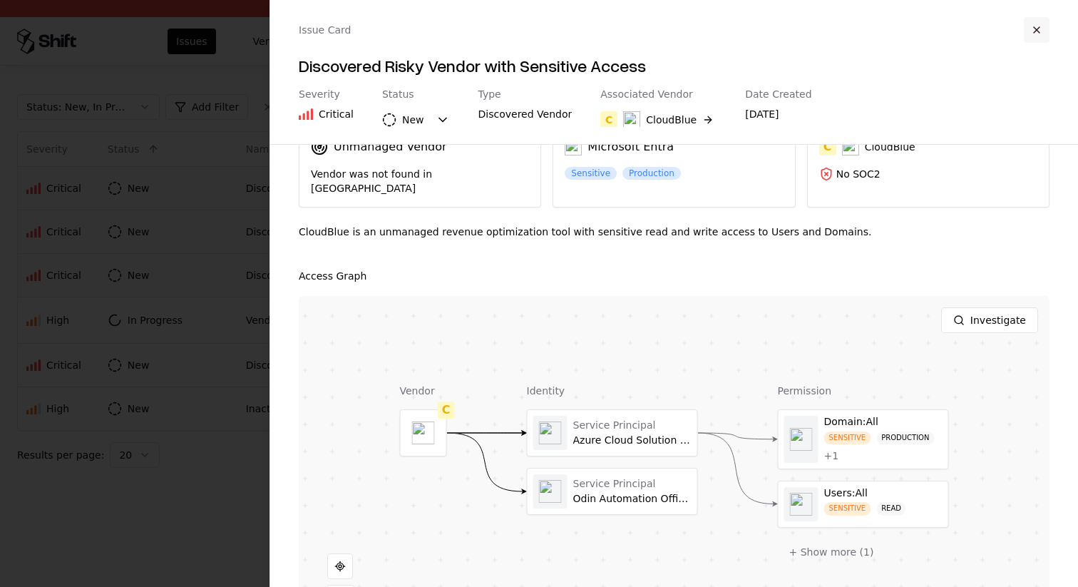
click at [1041, 29] on button "button" at bounding box center [1036, 30] width 26 height 26
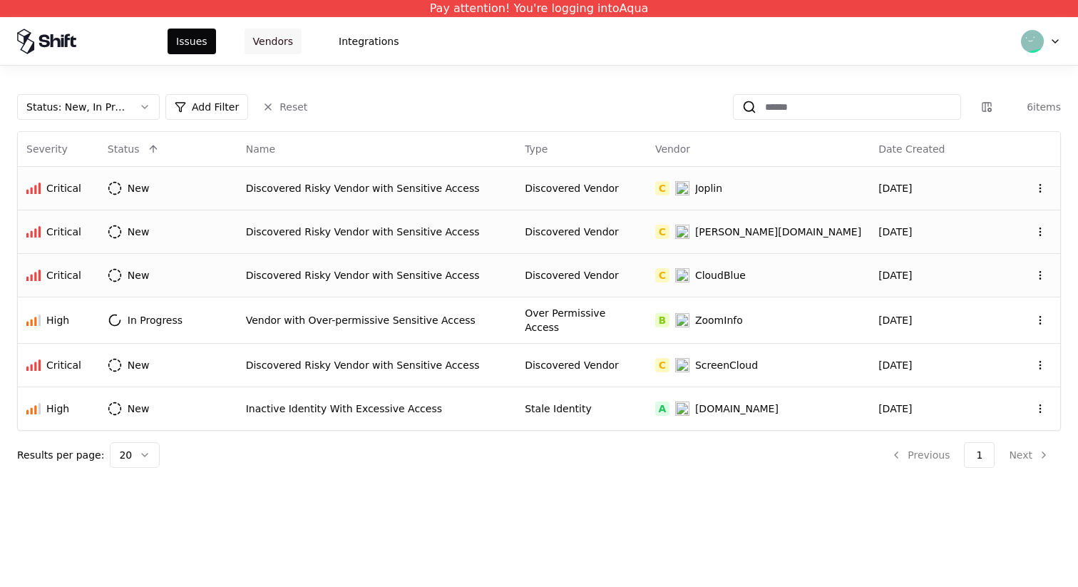
click at [270, 39] on button "Vendors" at bounding box center [272, 42] width 57 height 26
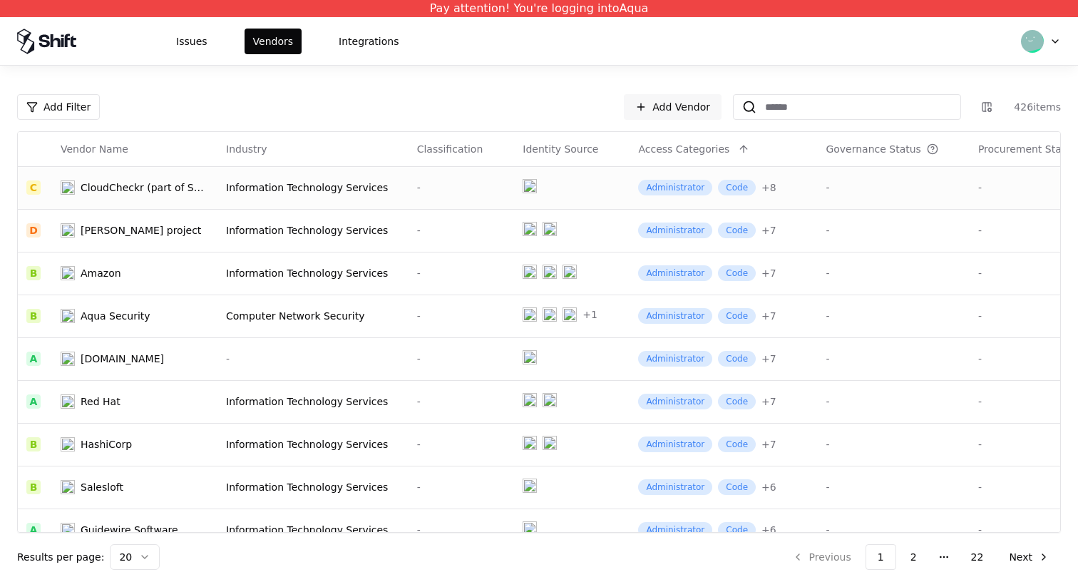
click at [325, 187] on div "Information Technology Services" at bounding box center [313, 187] width 174 height 14
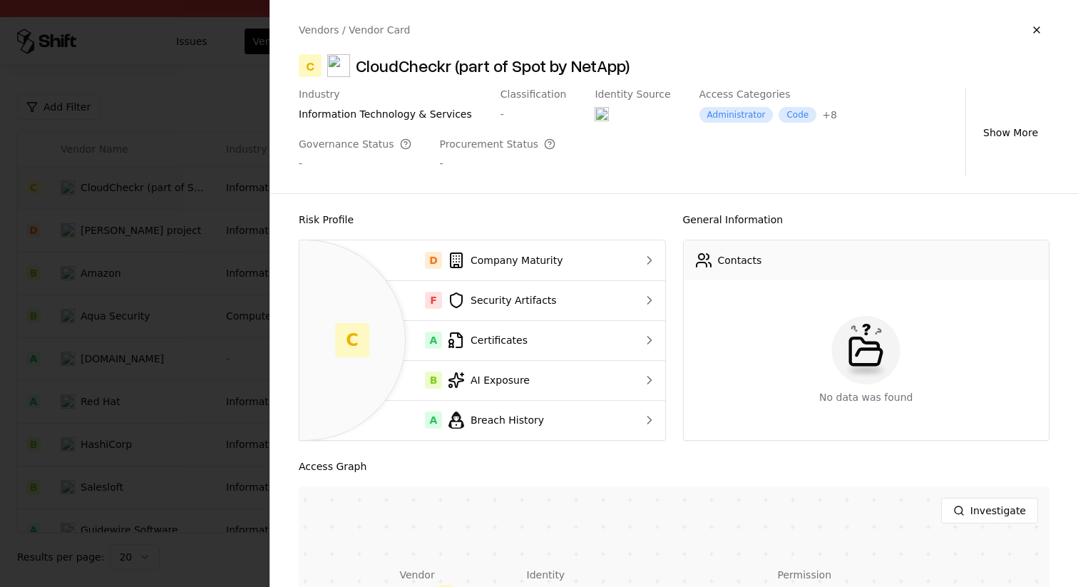
click at [252, 199] on div at bounding box center [539, 293] width 1078 height 587
click at [236, 177] on td "Information Technology Services" at bounding box center [312, 187] width 191 height 43
click at [235, 143] on div at bounding box center [539, 293] width 1078 height 587
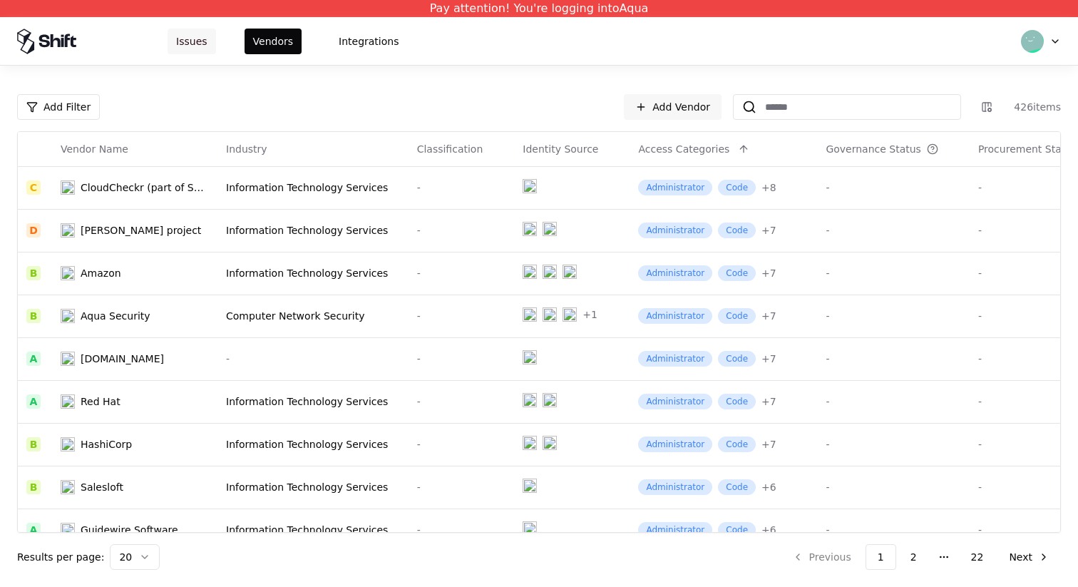
click at [195, 39] on button "Issues" at bounding box center [191, 42] width 48 height 26
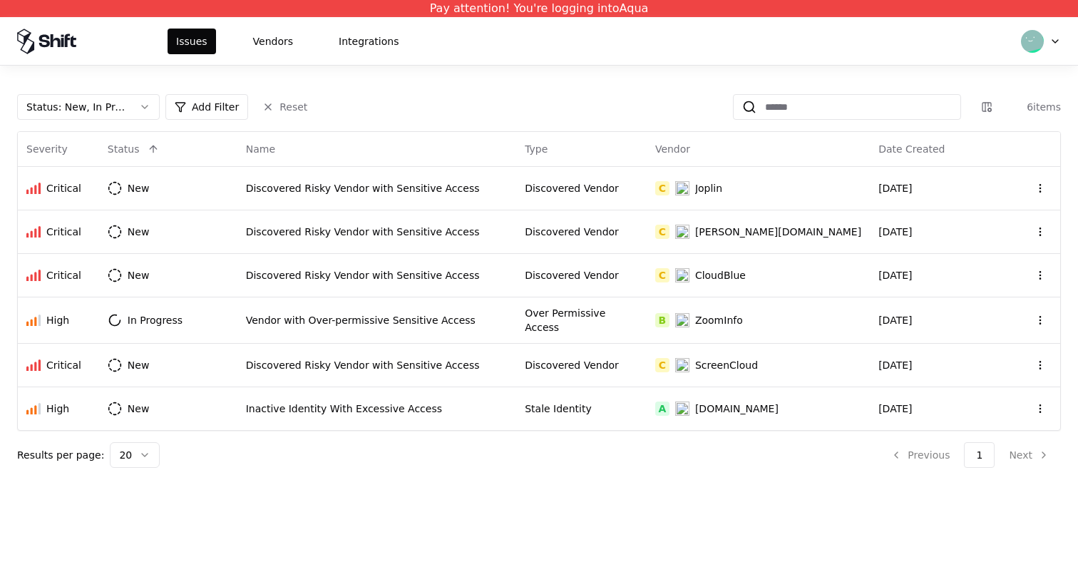
click at [1058, 38] on html "Pay attention! You're logging into Aqua Issues Vendors Integrations Status : Ne…" at bounding box center [539, 293] width 1078 height 587
click at [987, 113] on div "Log out" at bounding box center [980, 111] width 153 height 29
